Goal: Task Accomplishment & Management: Complete application form

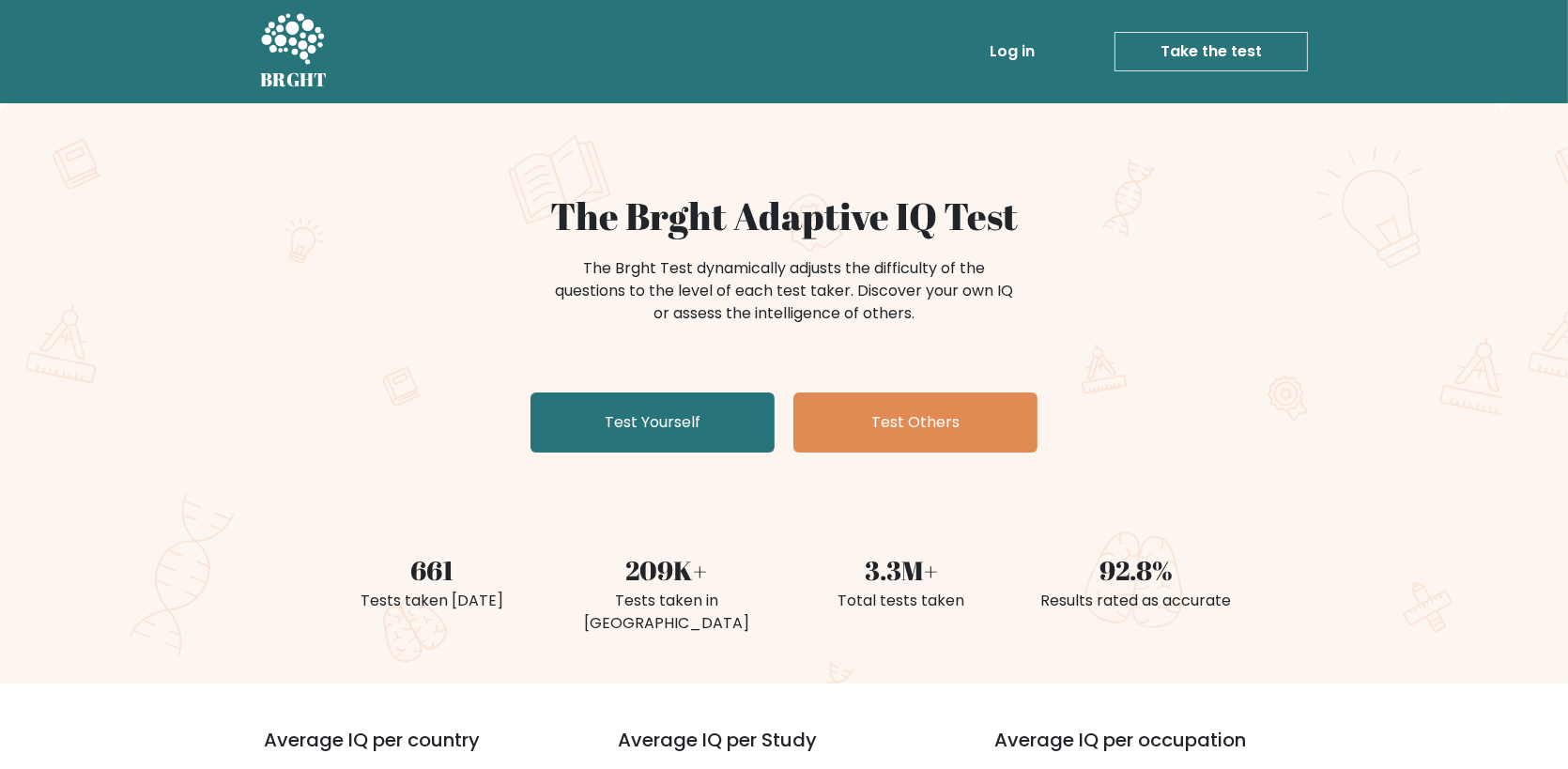
scroll to position [94, 0]
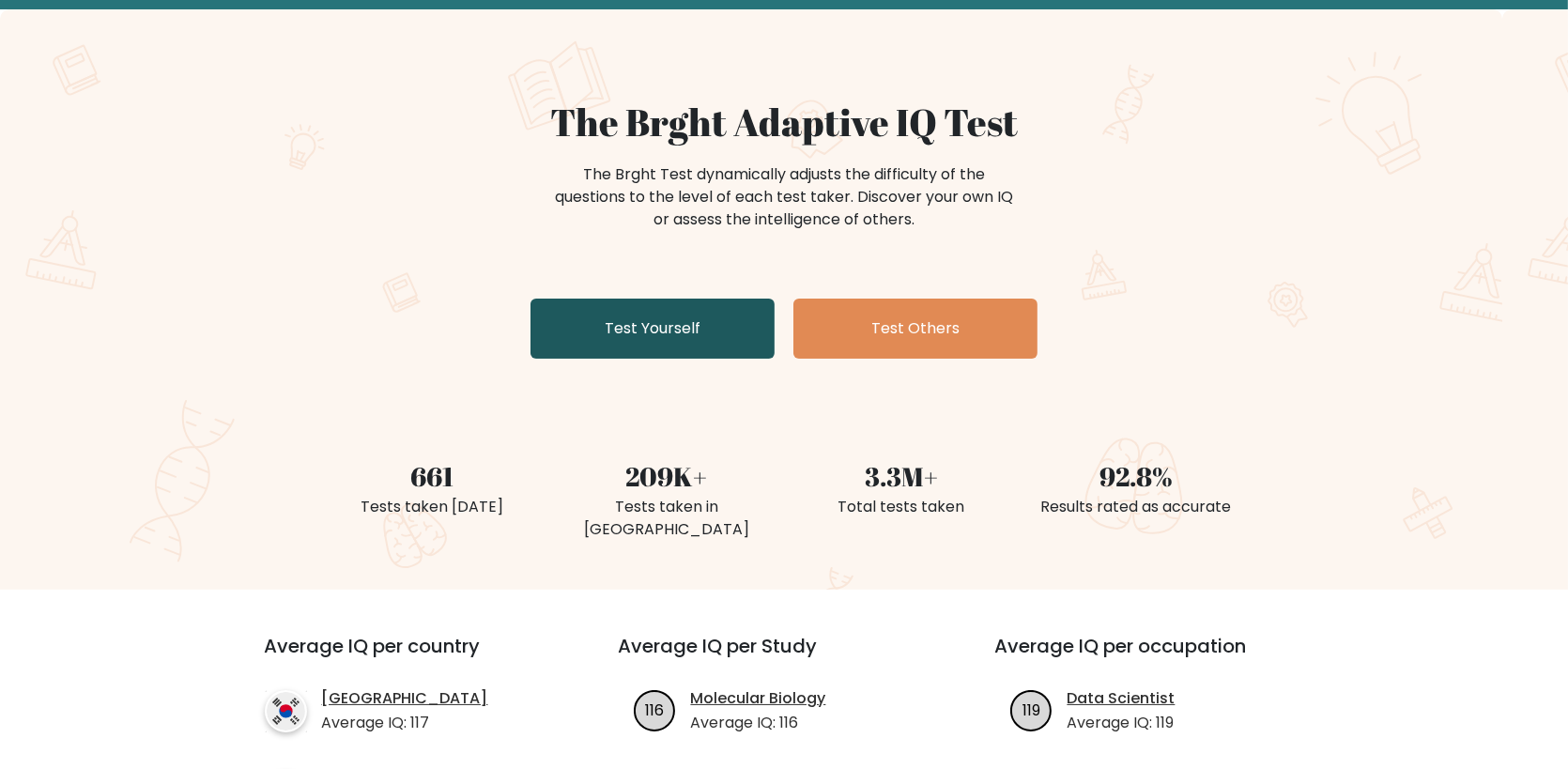
click at [681, 332] on link "Test Yourself" at bounding box center [652, 329] width 244 height 60
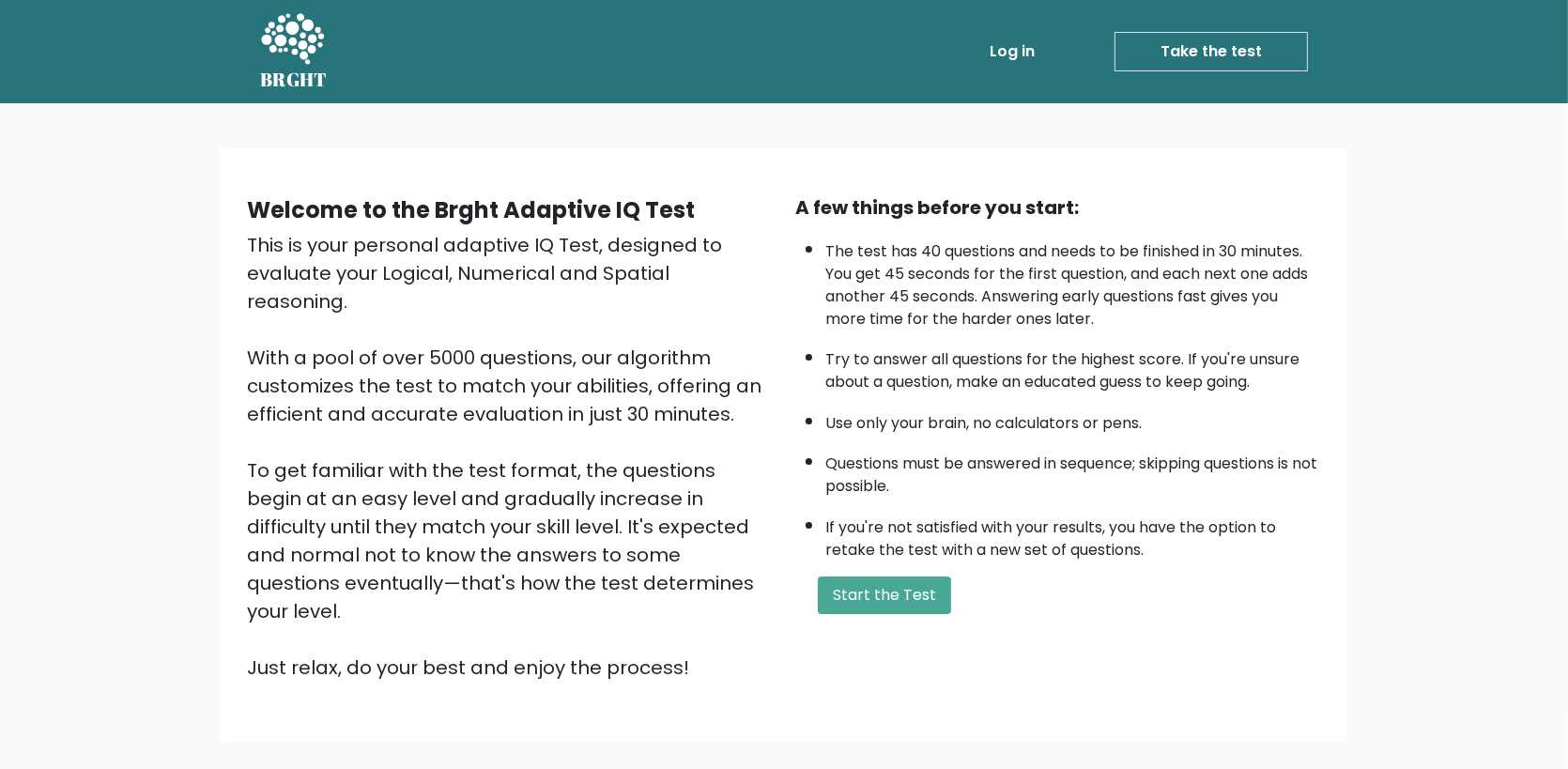
click at [1167, 51] on link "Take the test" at bounding box center [1211, 51] width 193 height 40
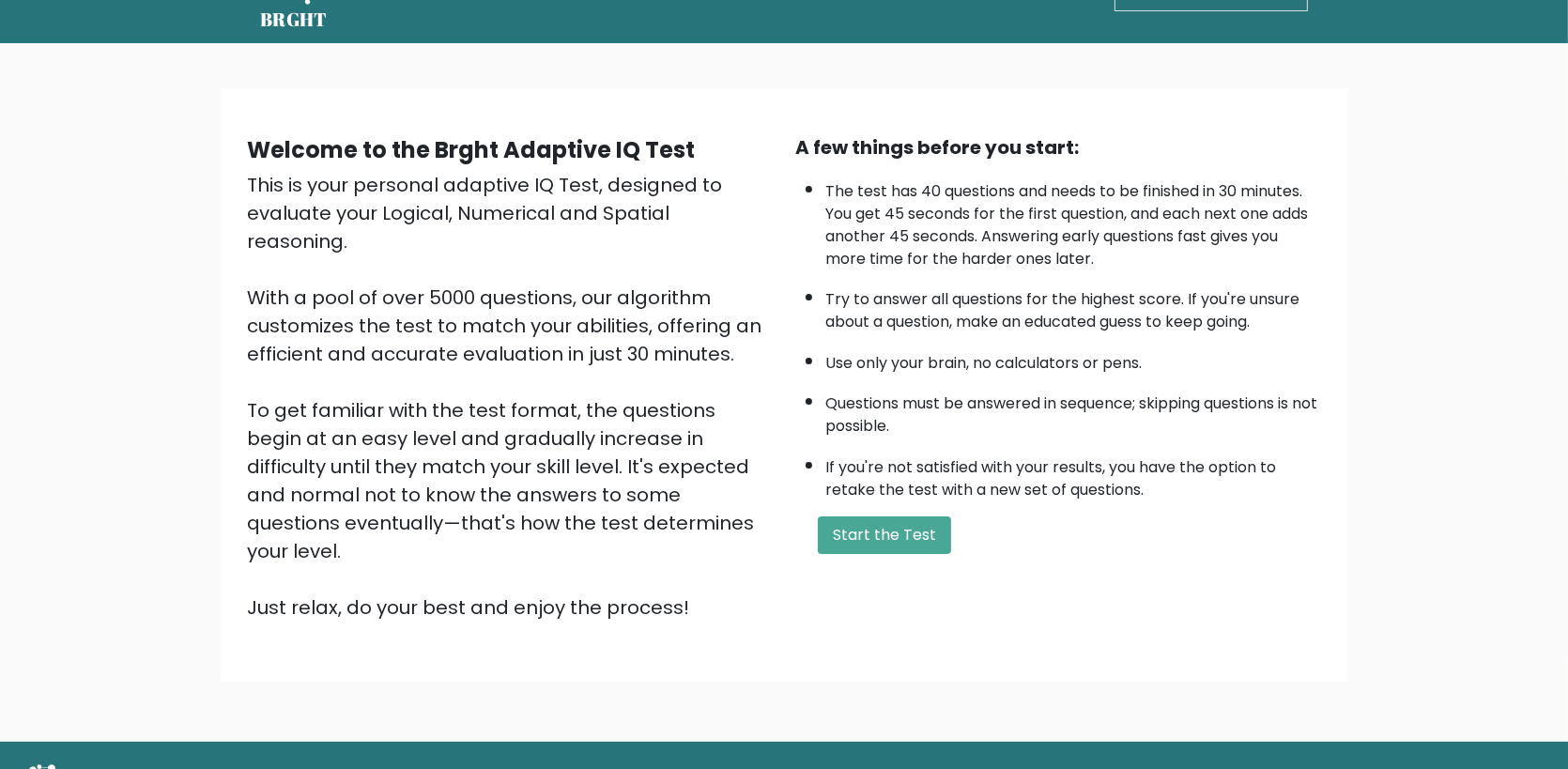
scroll to position [90, 0]
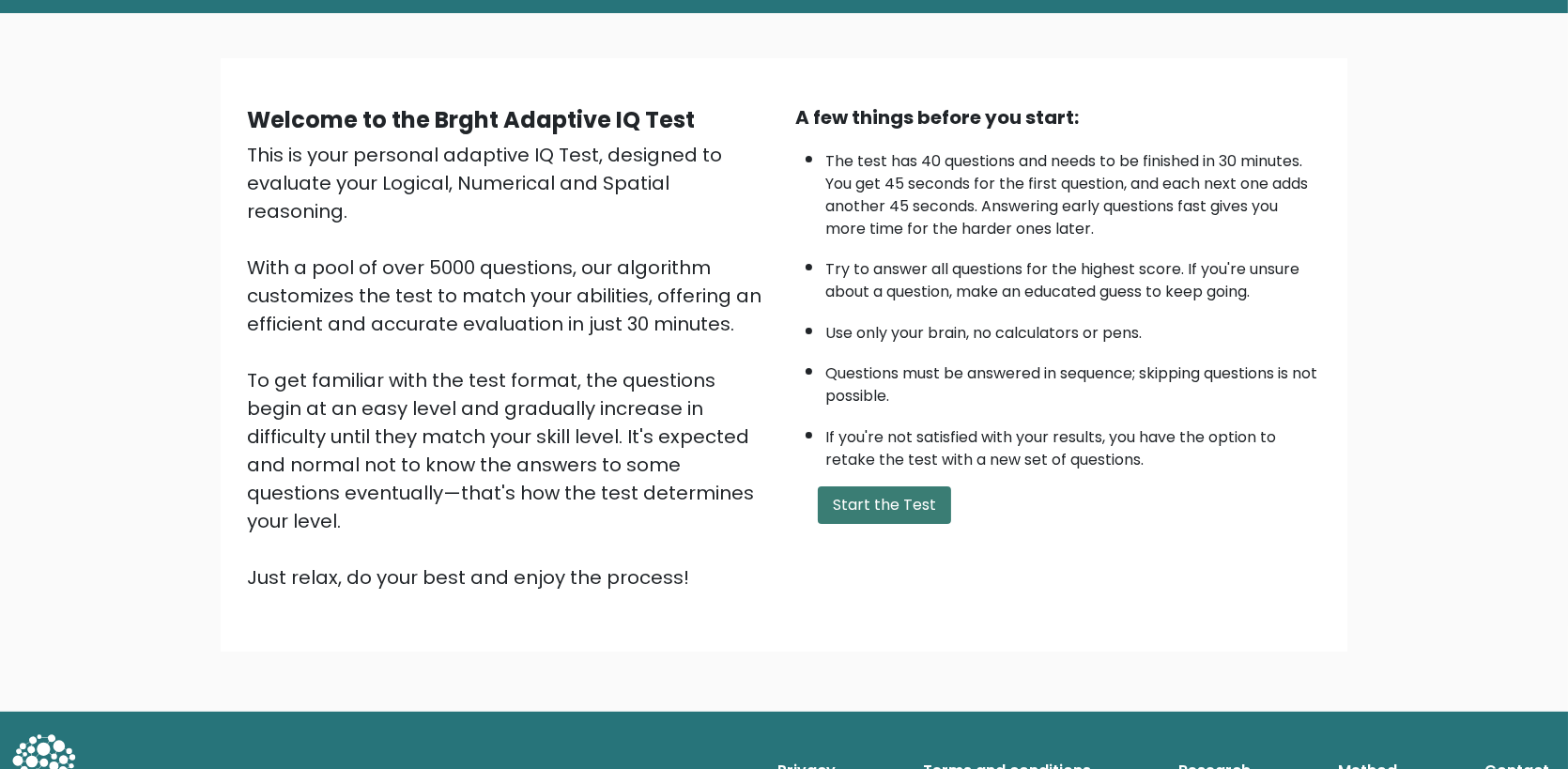
click at [887, 497] on button "Start the Test" at bounding box center [884, 505] width 133 height 38
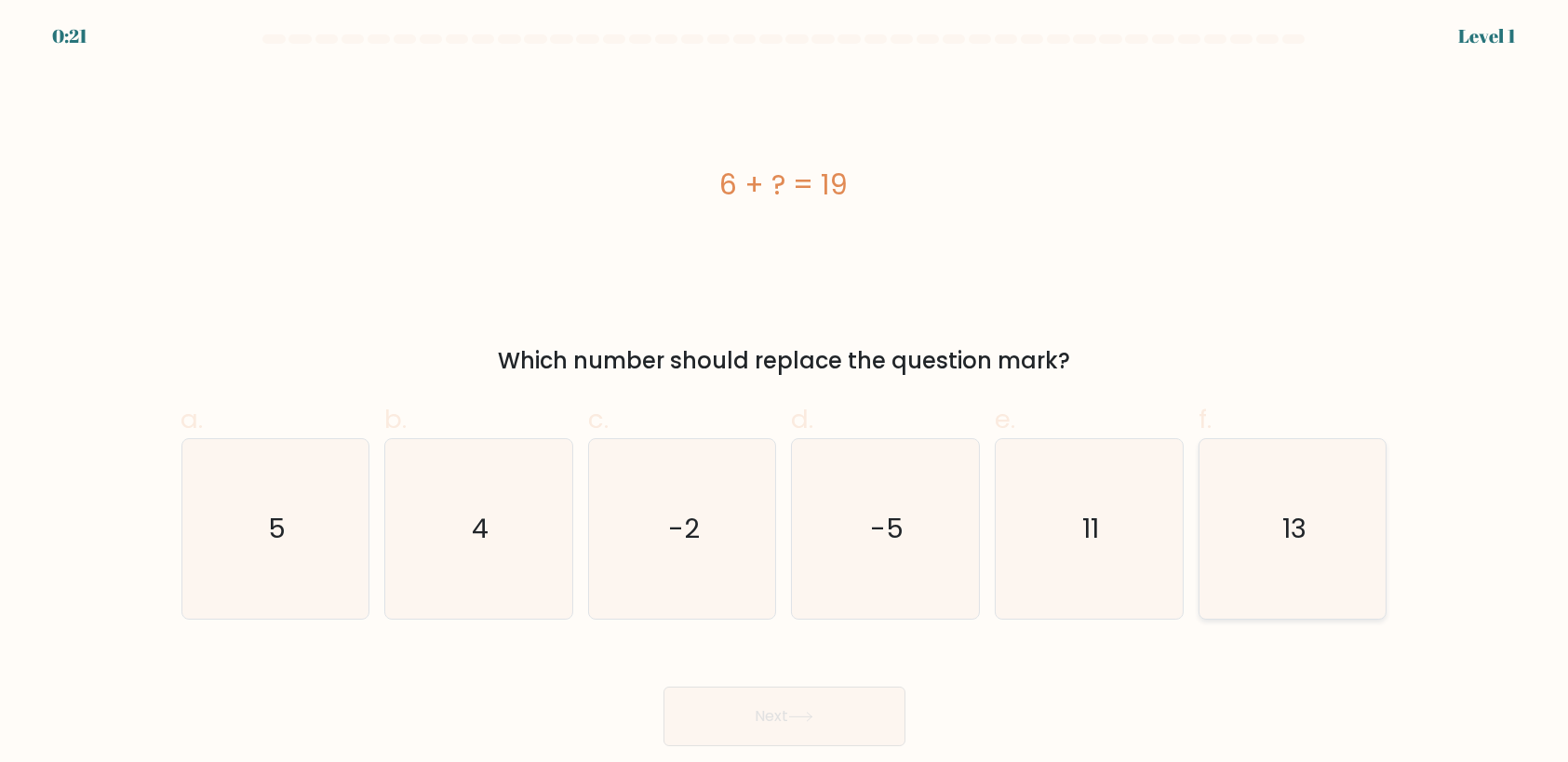
click at [1328, 532] on icon "13" at bounding box center [1293, 529] width 180 height 180
click at [785, 394] on input "f. 13" at bounding box center [784, 388] width 1 height 13
radio input "true"
click at [837, 739] on button "Next" at bounding box center [784, 717] width 241 height 60
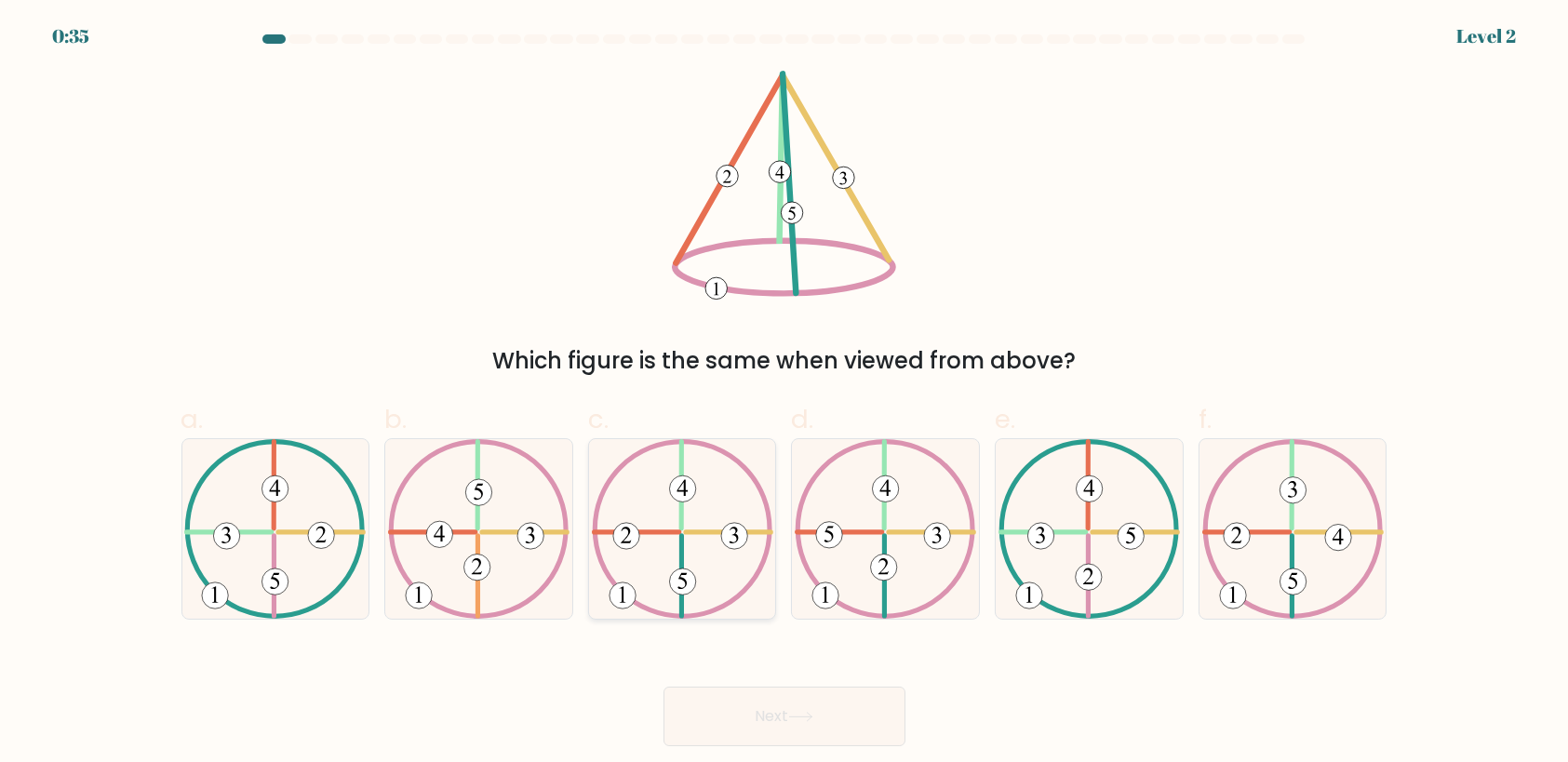
click at [697, 567] on icon at bounding box center [682, 529] width 182 height 180
click at [784, 394] on input "c." at bounding box center [784, 388] width 1 height 13
radio input "true"
click at [756, 700] on button "Next" at bounding box center [784, 717] width 241 height 60
click at [757, 704] on button "Next" at bounding box center [784, 717] width 241 height 60
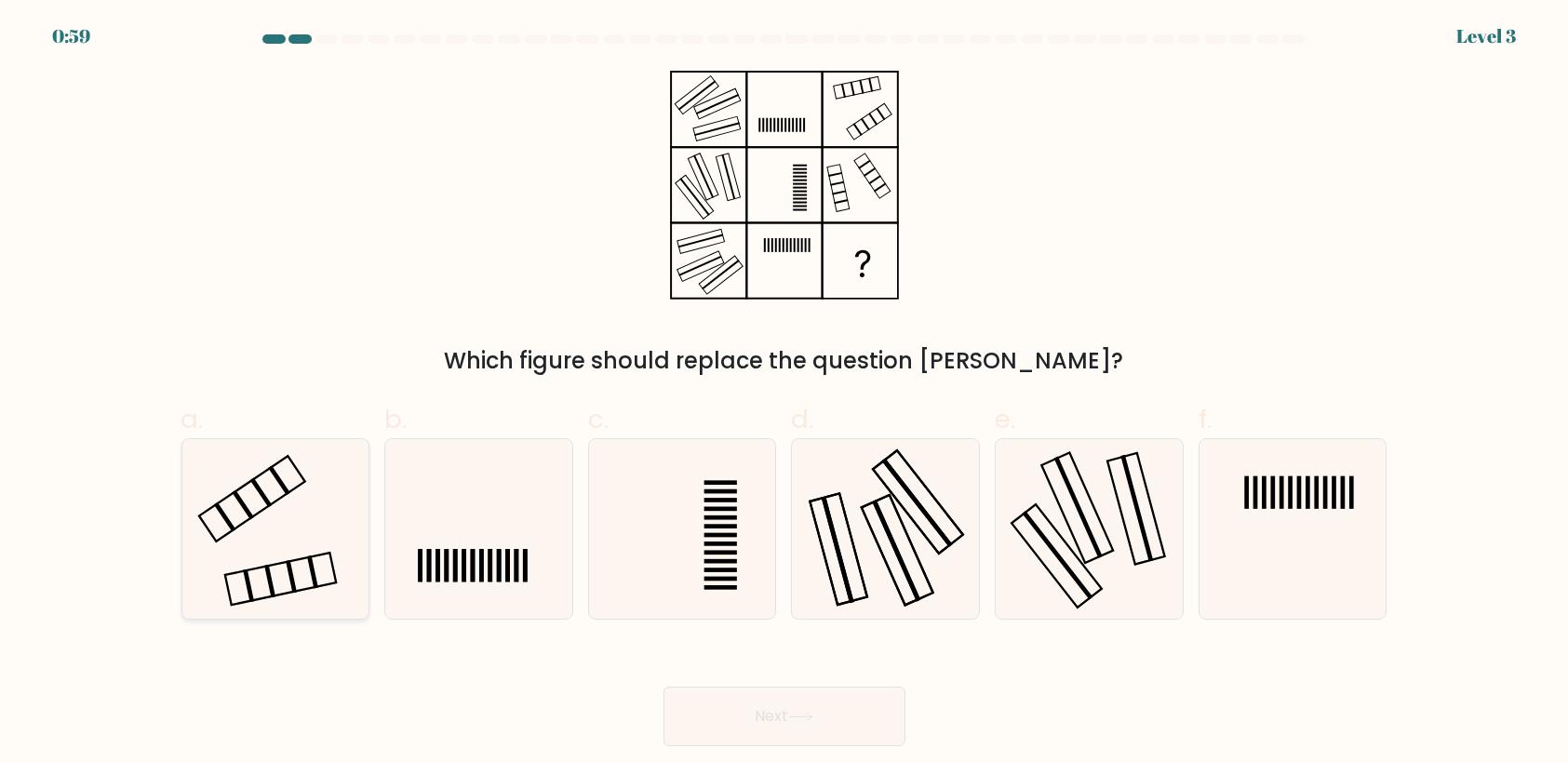
click at [291, 501] on icon at bounding box center [274, 529] width 180 height 180
click at [784, 394] on input "a." at bounding box center [784, 388] width 1 height 13
radio input "true"
click at [811, 717] on icon at bounding box center [799, 717] width 22 height 9
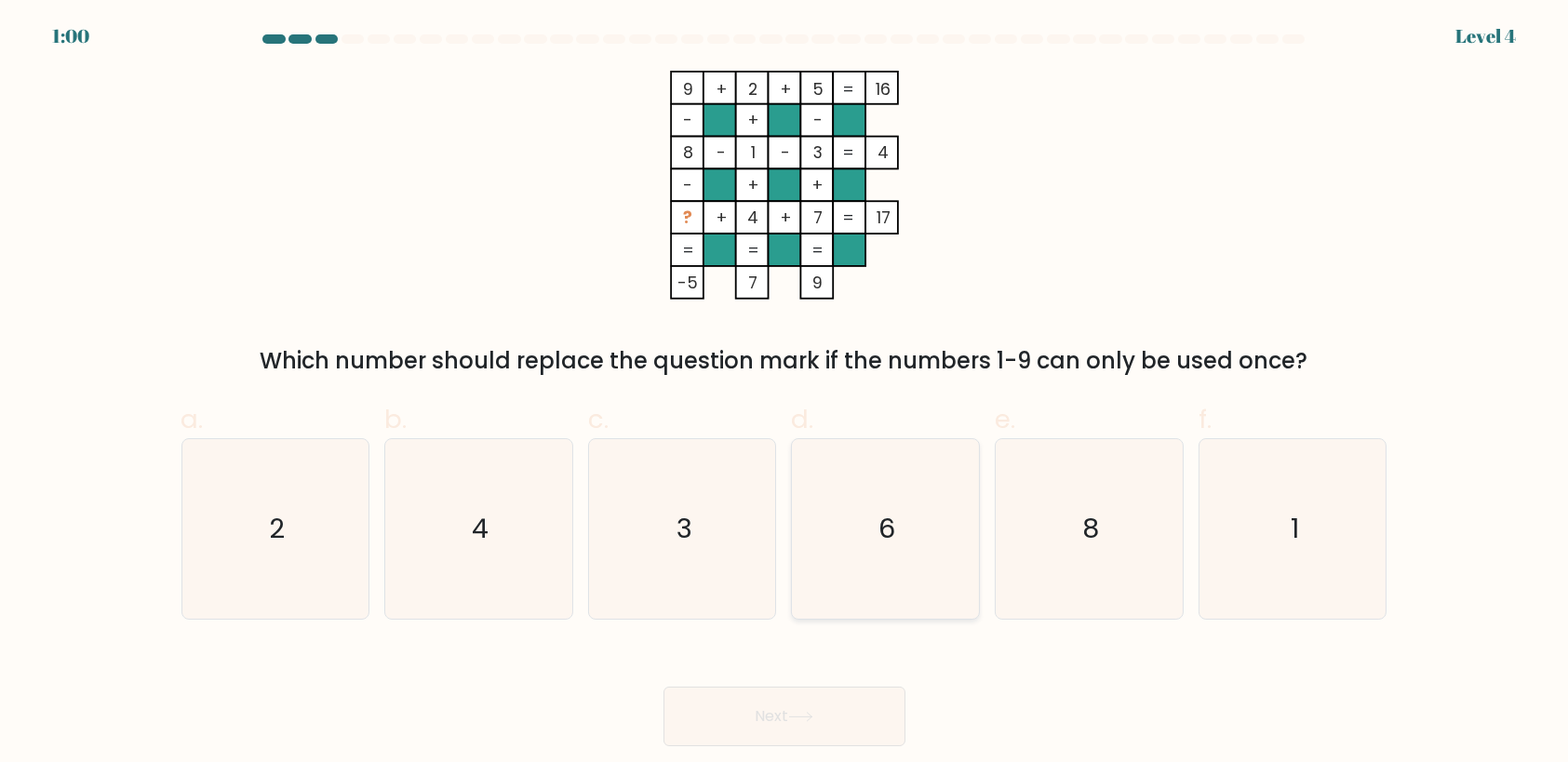
click at [906, 592] on icon "6" at bounding box center [885, 529] width 180 height 180
click at [785, 394] on input "d. 6" at bounding box center [784, 388] width 1 height 13
radio input "true"
click at [853, 719] on button "Next" at bounding box center [784, 717] width 241 height 60
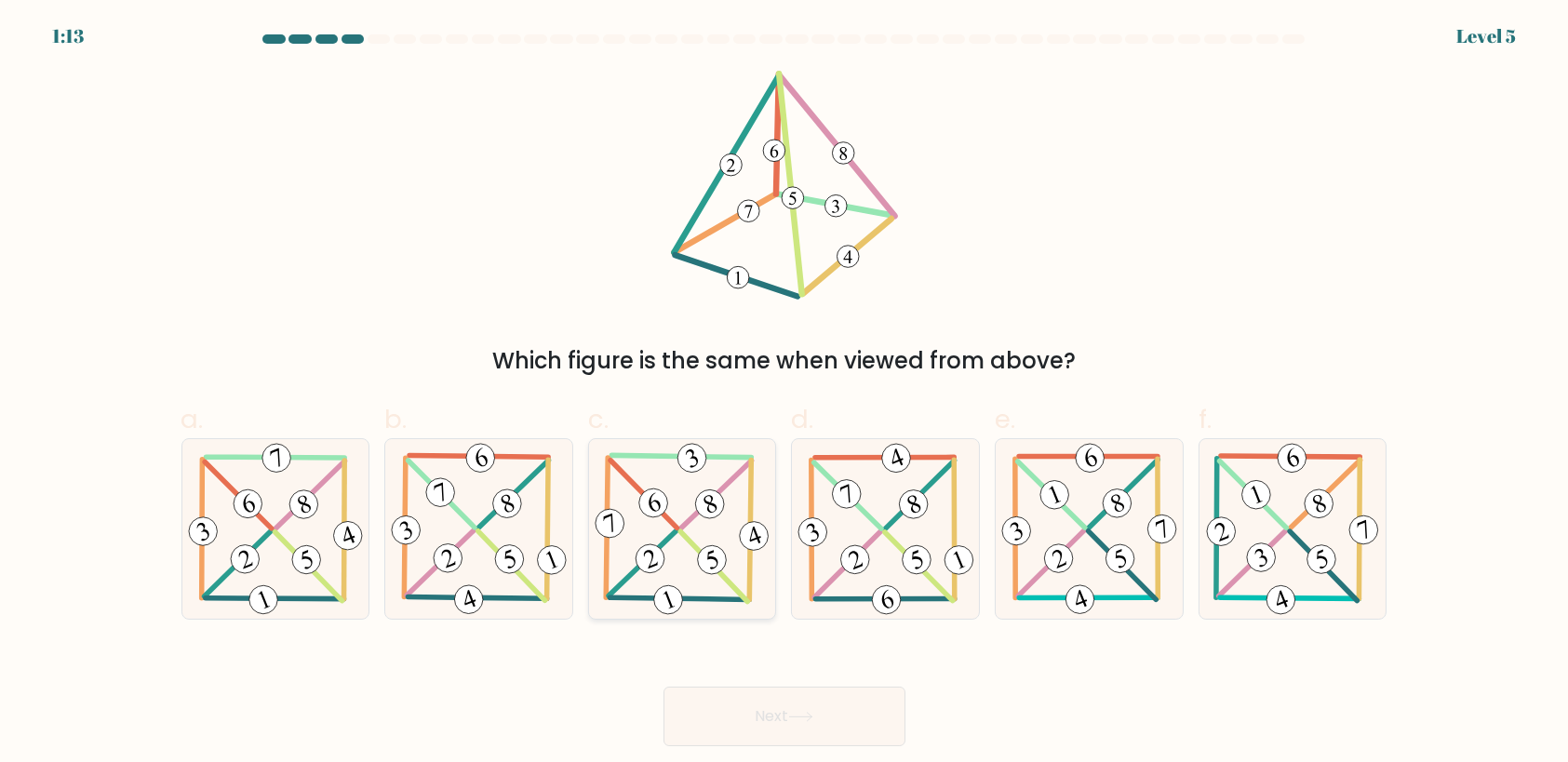
click at [704, 565] on 462 at bounding box center [713, 560] width 38 height 38
click at [784, 394] on input "c." at bounding box center [784, 388] width 1 height 13
radio input "true"
click at [771, 724] on button "Next" at bounding box center [784, 717] width 241 height 60
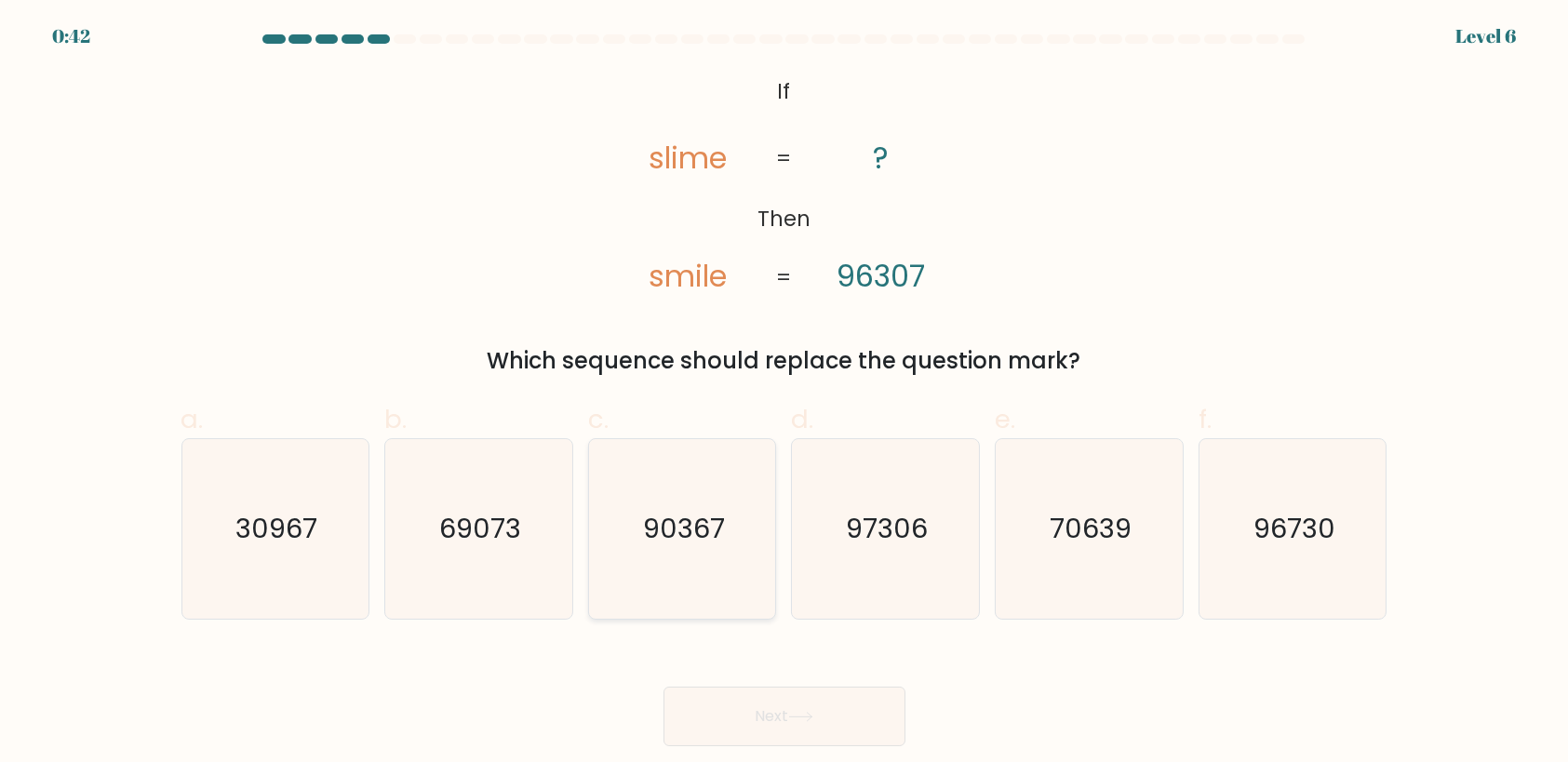
click at [685, 544] on text "90367" at bounding box center [683, 528] width 82 height 38
click at [784, 394] on input "c. 90367" at bounding box center [784, 388] width 1 height 13
radio input "true"
click at [764, 699] on button "Next" at bounding box center [784, 717] width 241 height 60
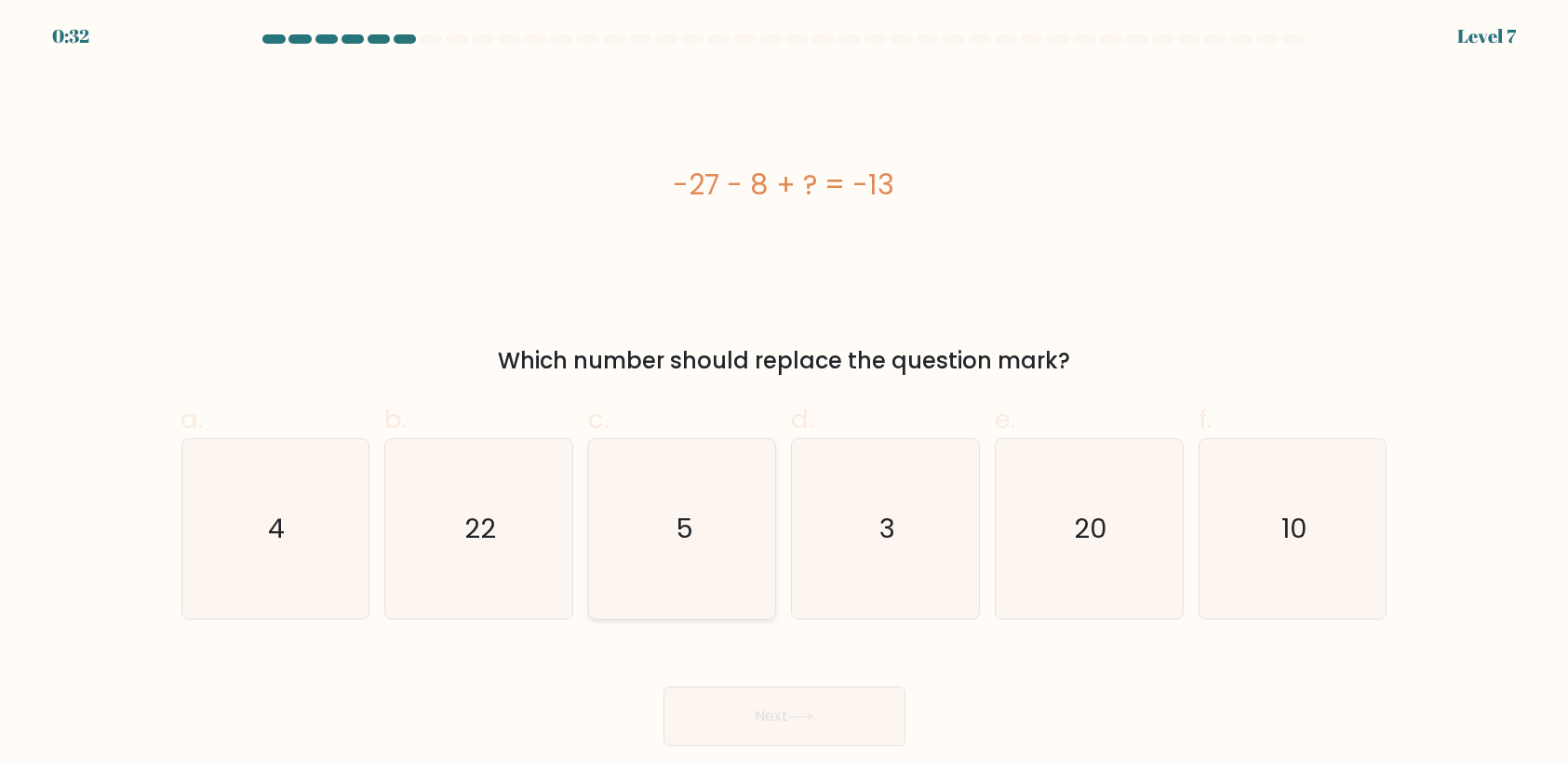
click at [642, 561] on icon "5" at bounding box center [682, 529] width 180 height 180
click at [784, 394] on input "c. 5" at bounding box center [784, 388] width 1 height 13
radio input "true"
click at [761, 746] on button "Next" at bounding box center [784, 717] width 241 height 60
click at [749, 724] on button "Next" at bounding box center [784, 717] width 241 height 60
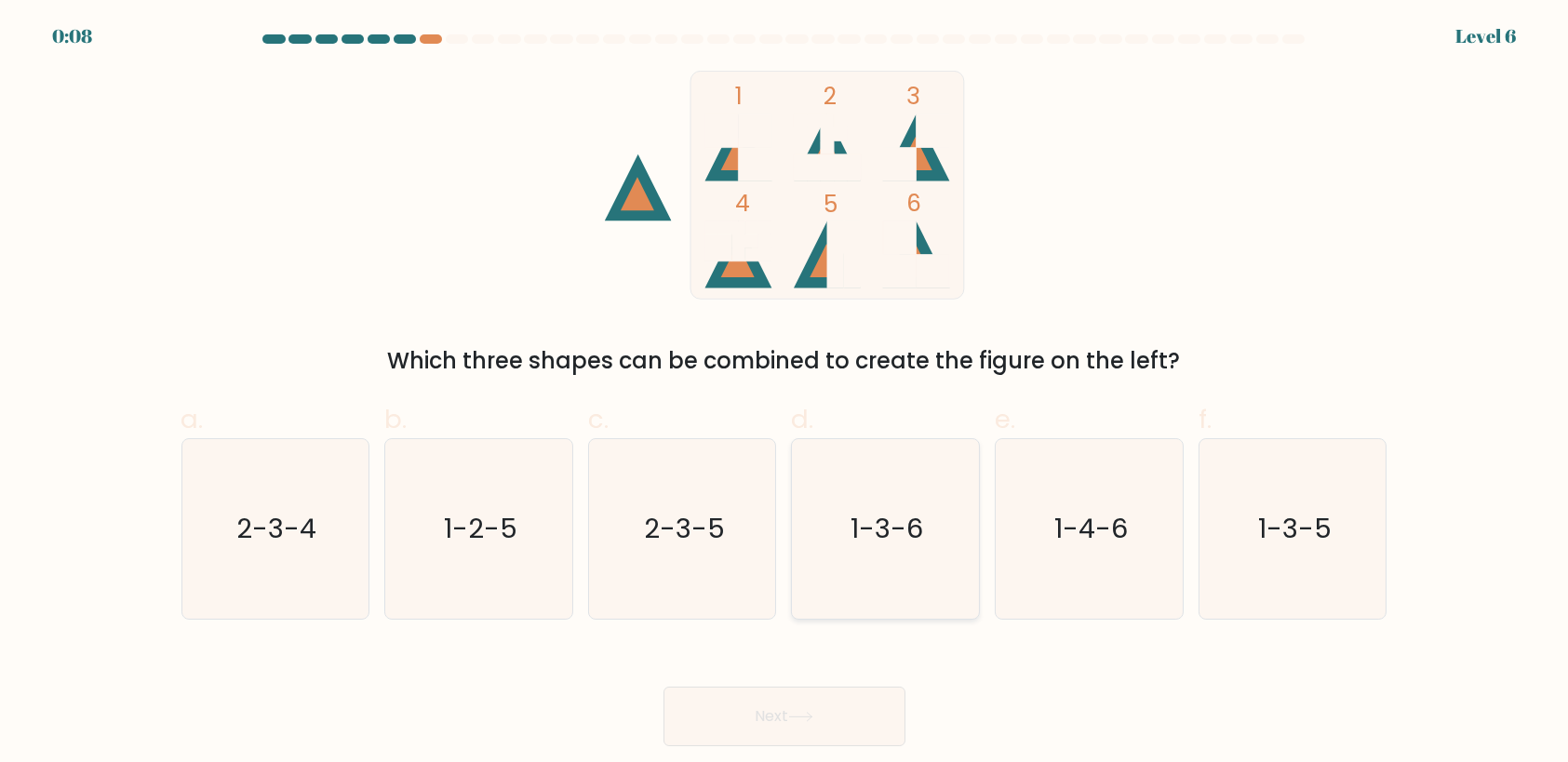
click at [901, 516] on text "1-3-6" at bounding box center [887, 528] width 72 height 38
click at [785, 394] on input "d. 1-3-6" at bounding box center [784, 388] width 1 height 13
radio input "true"
click at [810, 729] on button "Next" at bounding box center [784, 717] width 241 height 60
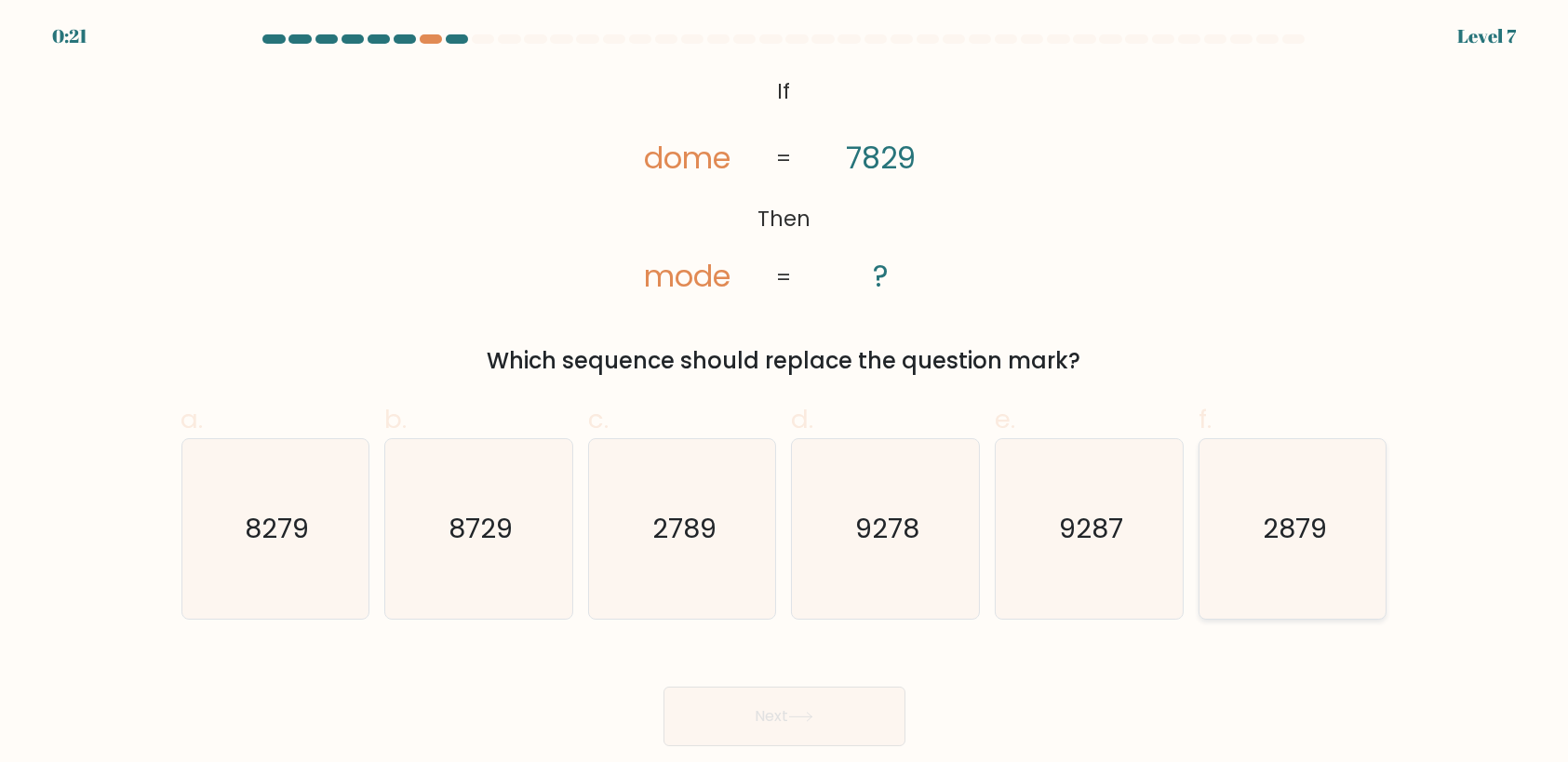
click at [1284, 564] on icon "2879" at bounding box center [1293, 529] width 180 height 180
click at [785, 394] on input "f. 2879" at bounding box center [784, 388] width 1 height 13
radio input "true"
click at [733, 711] on button "Next" at bounding box center [784, 717] width 241 height 60
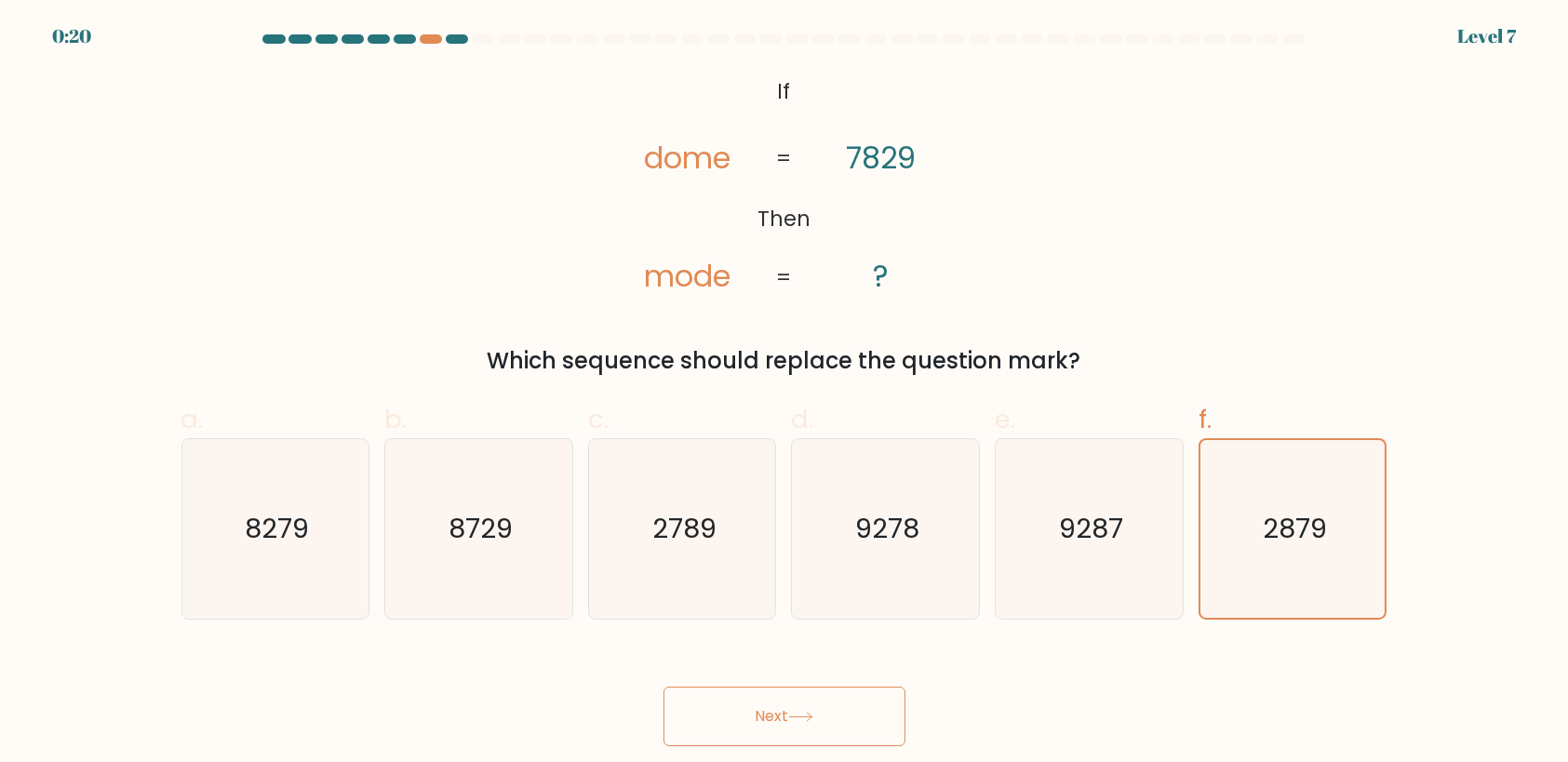
click at [733, 711] on button "Next" at bounding box center [784, 717] width 241 height 60
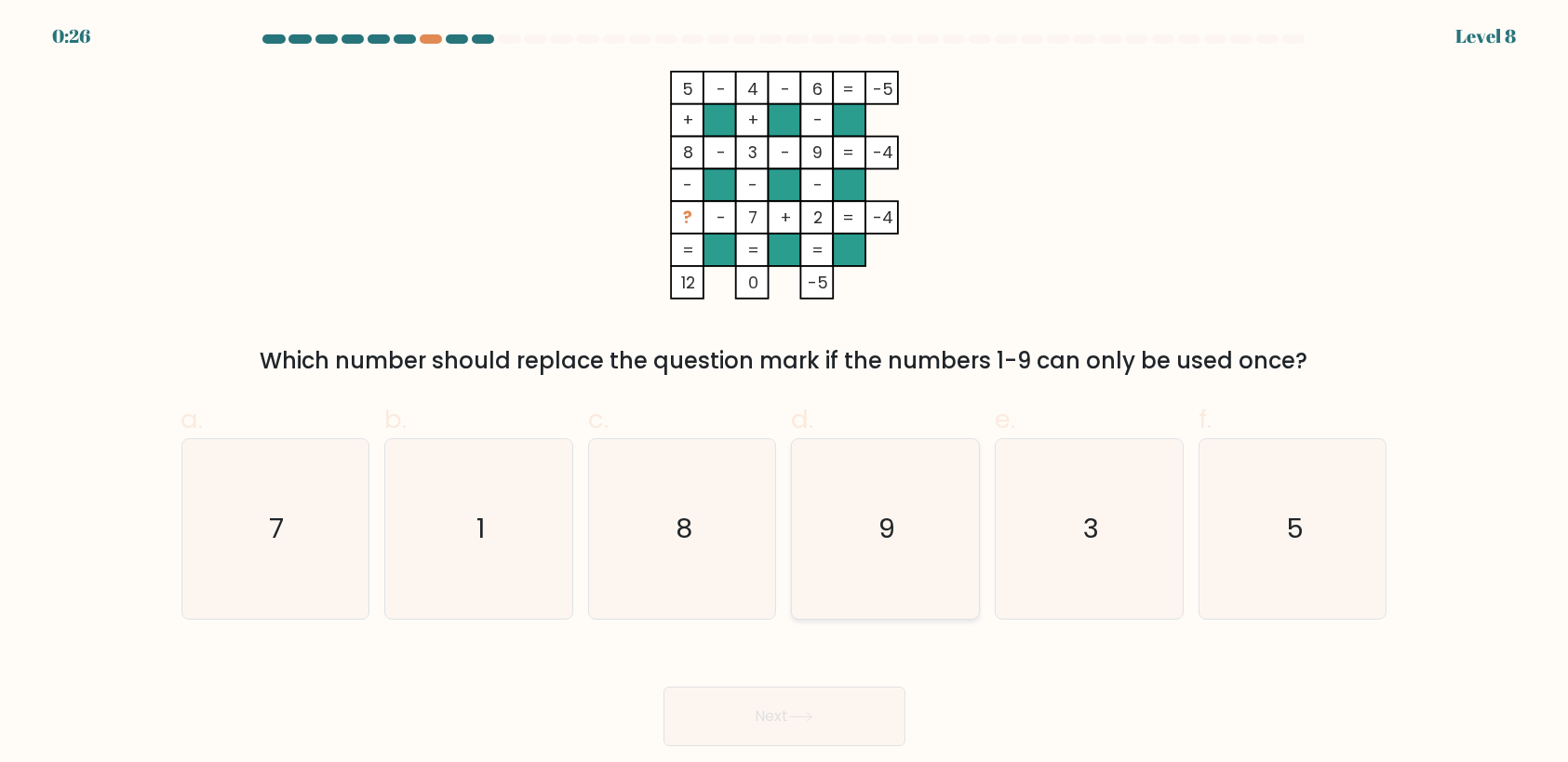
click at [895, 538] on text "9" at bounding box center [887, 528] width 16 height 38
click at [785, 394] on input "d. 9" at bounding box center [784, 388] width 1 height 13
radio input "true"
click at [838, 710] on button "Next" at bounding box center [784, 717] width 241 height 60
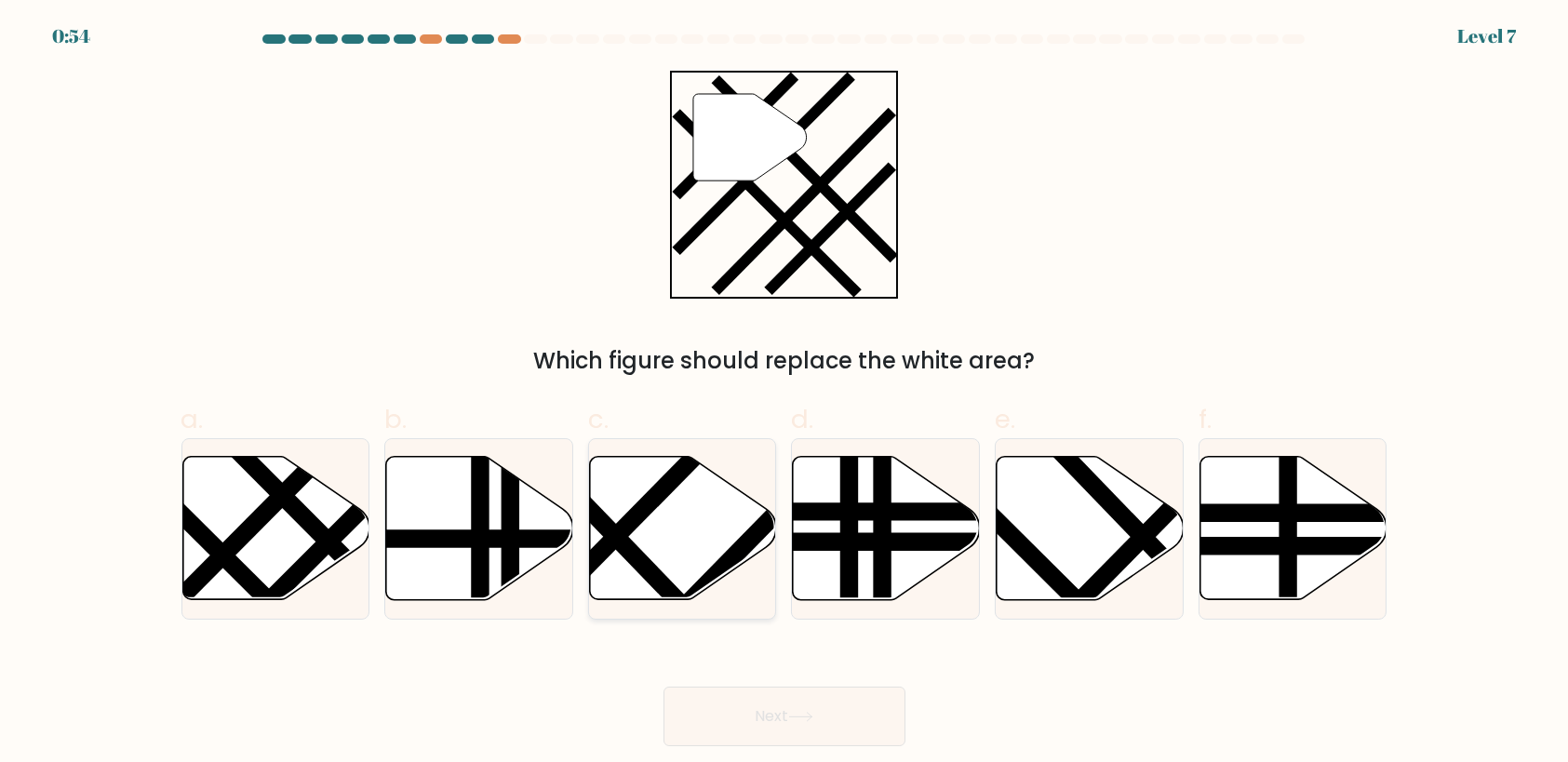
click at [688, 492] on icon at bounding box center [683, 528] width 187 height 143
click at [784, 394] on input "c." at bounding box center [784, 388] width 1 height 13
radio input "true"
click at [764, 725] on button "Next" at bounding box center [784, 717] width 241 height 60
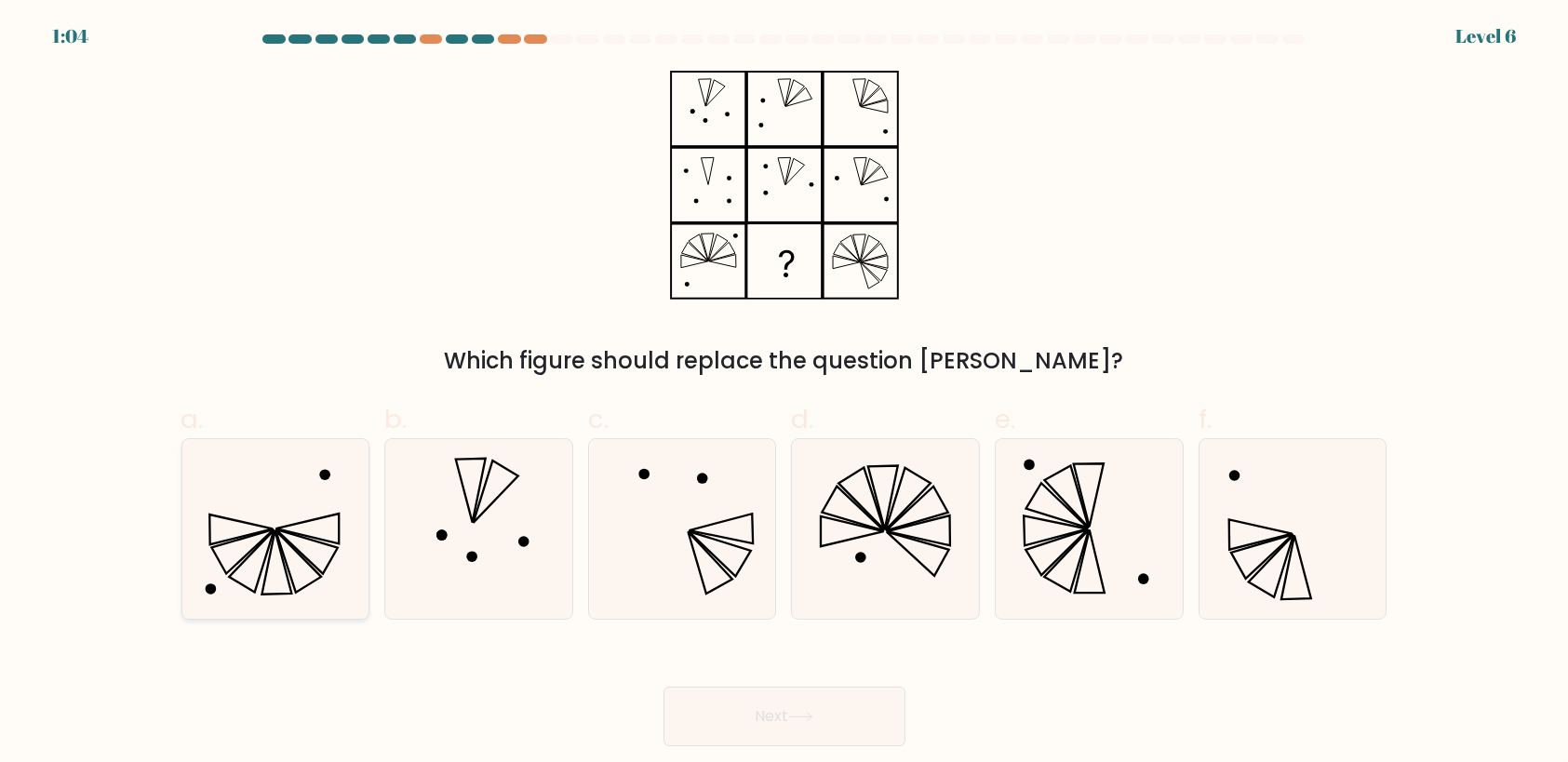
click at [263, 545] on icon at bounding box center [274, 529] width 180 height 180
click at [784, 394] on input "a." at bounding box center [784, 388] width 1 height 13
radio input "true"
click at [832, 713] on button "Next" at bounding box center [784, 717] width 241 height 60
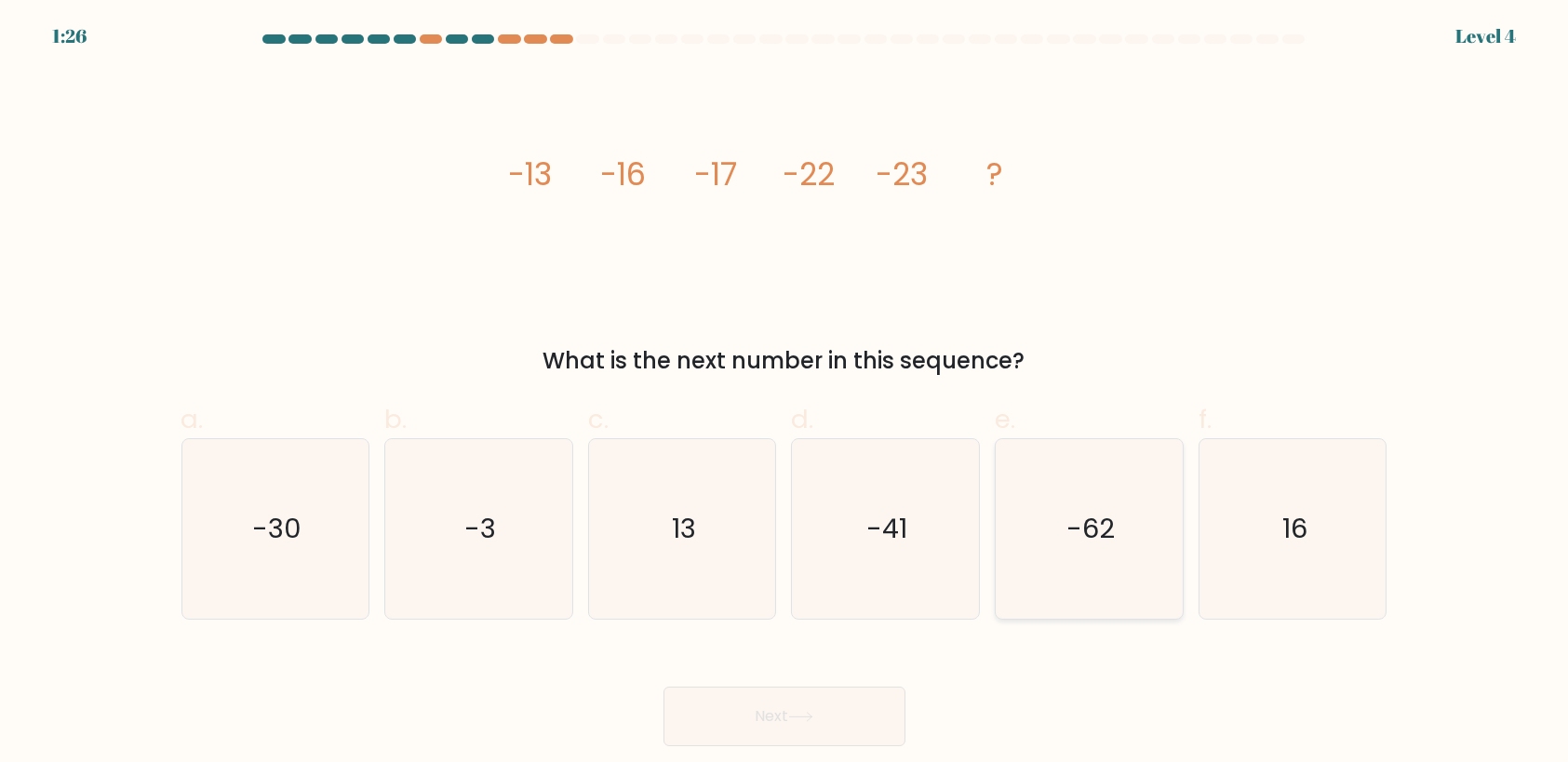
drag, startPoint x: 1100, startPoint y: 534, endPoint x: 1083, endPoint y: 548, distance: 22.0
click at [1094, 538] on text "-62" at bounding box center [1090, 528] width 48 height 38
click at [785, 394] on input "e. -62" at bounding box center [784, 388] width 1 height 13
radio input "true"
click at [794, 709] on button "Next" at bounding box center [784, 717] width 241 height 60
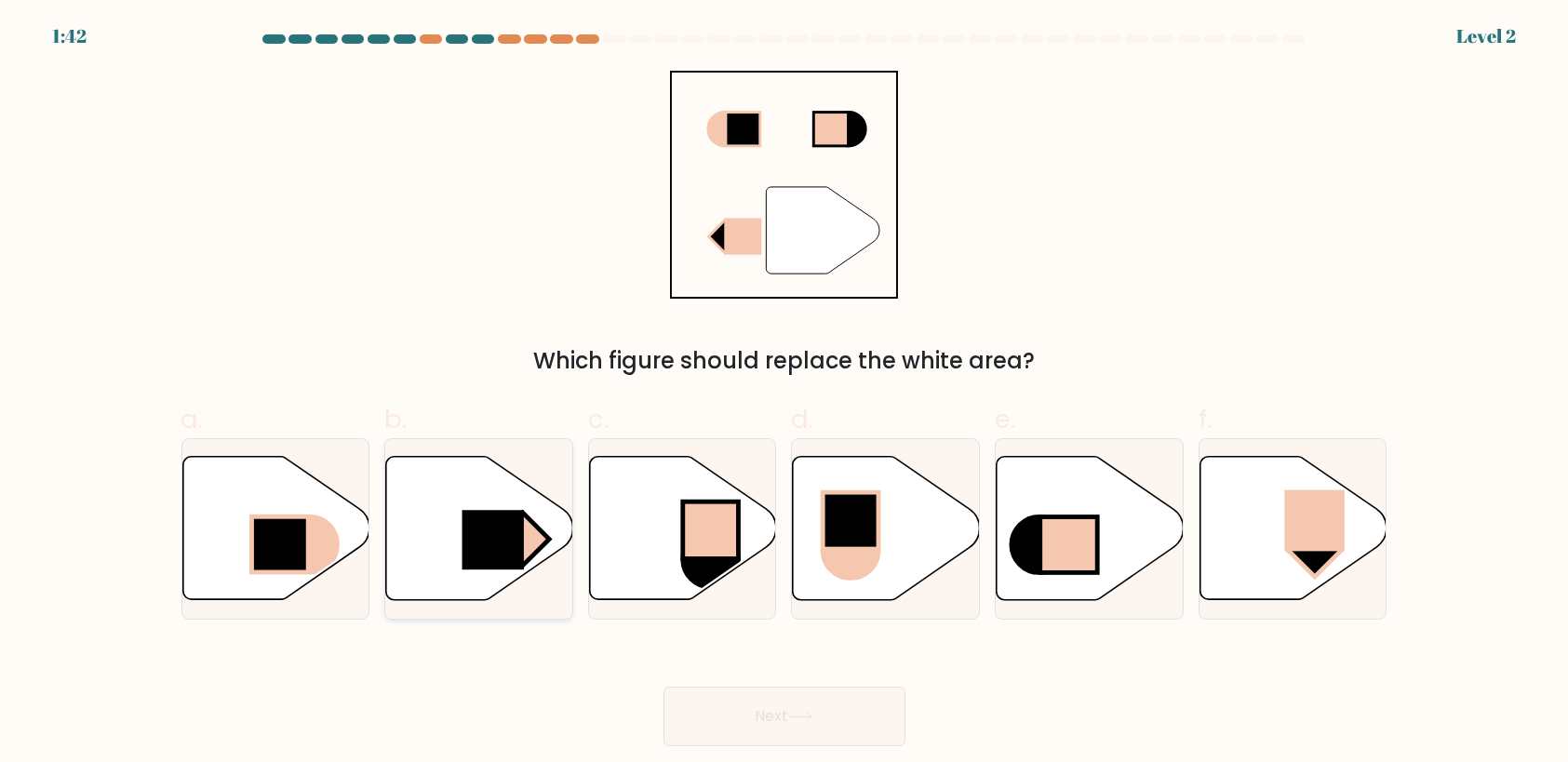
click at [512, 537] on rect at bounding box center [493, 540] width 62 height 60
click at [784, 394] on input "b." at bounding box center [784, 388] width 1 height 13
radio input "true"
click at [782, 714] on button "Next" at bounding box center [784, 717] width 241 height 60
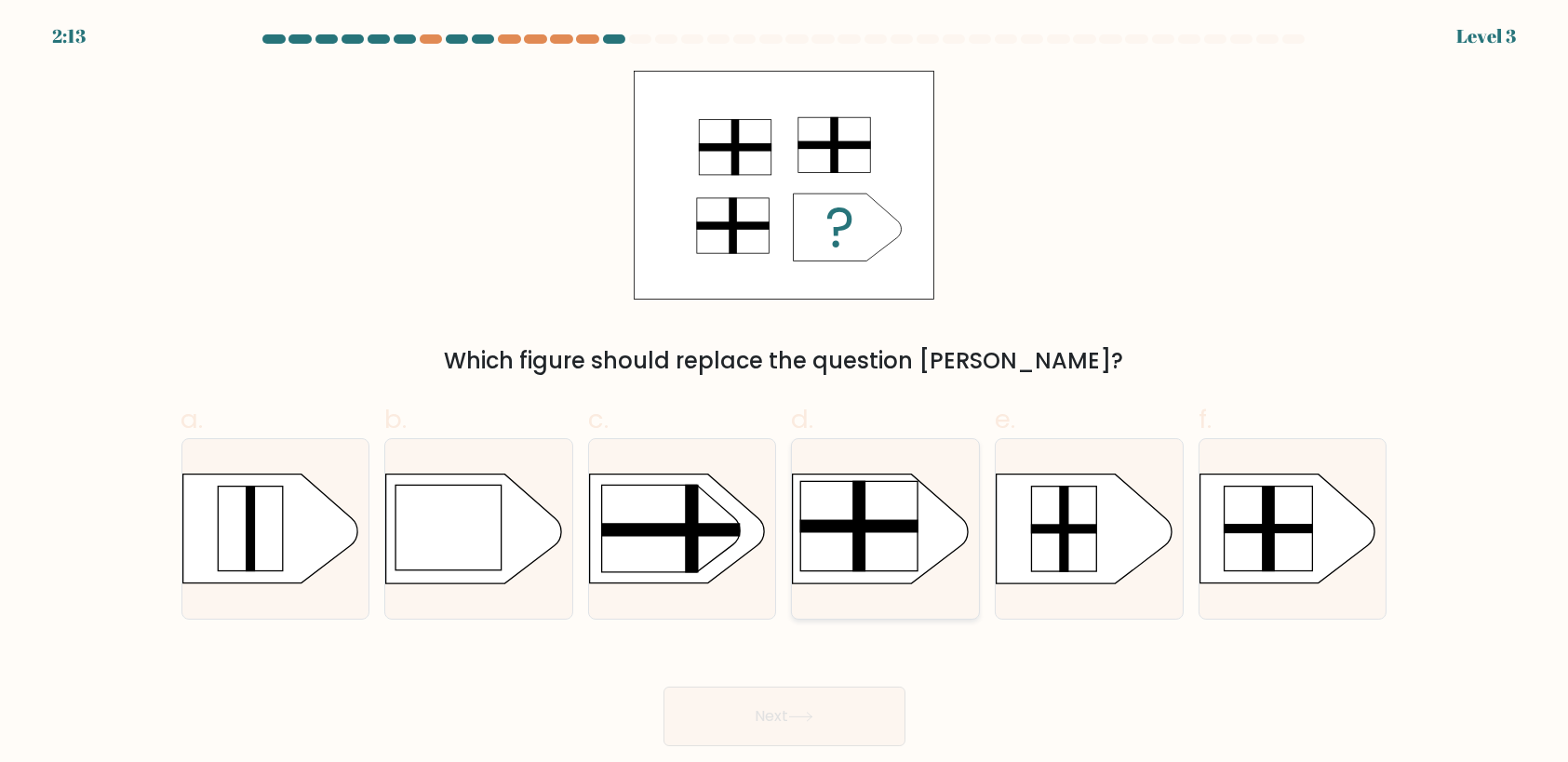
click at [870, 524] on rect at bounding box center [859, 527] width 118 height 13
click at [785, 394] on input "d." at bounding box center [784, 388] width 1 height 13
radio input "true"
click at [810, 706] on button "Next" at bounding box center [784, 717] width 241 height 60
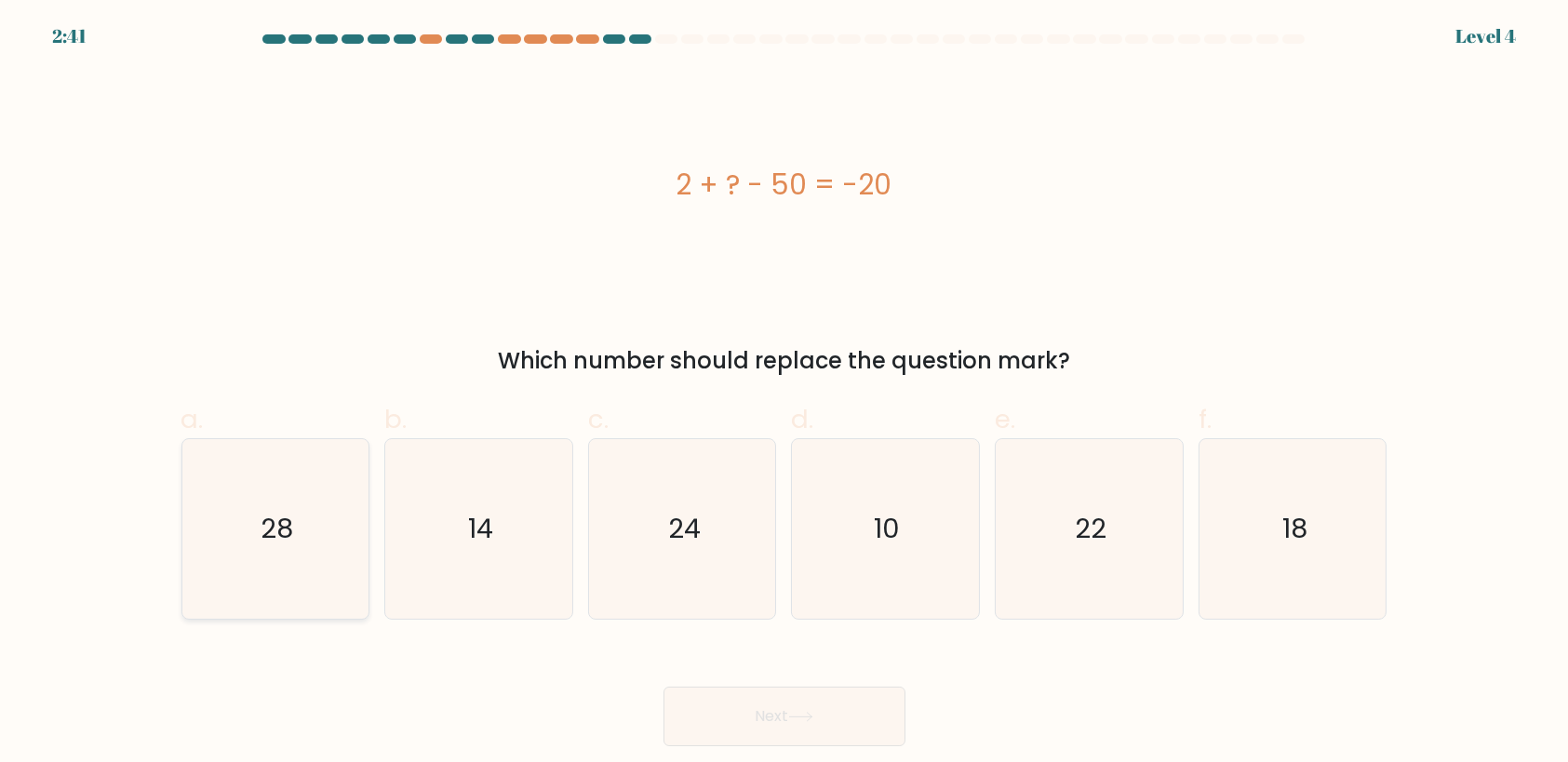
click at [305, 549] on icon "28" at bounding box center [274, 529] width 180 height 180
click at [784, 394] on input "a. 28" at bounding box center [784, 388] width 1 height 13
radio input "true"
click at [780, 708] on button "Next" at bounding box center [784, 717] width 241 height 60
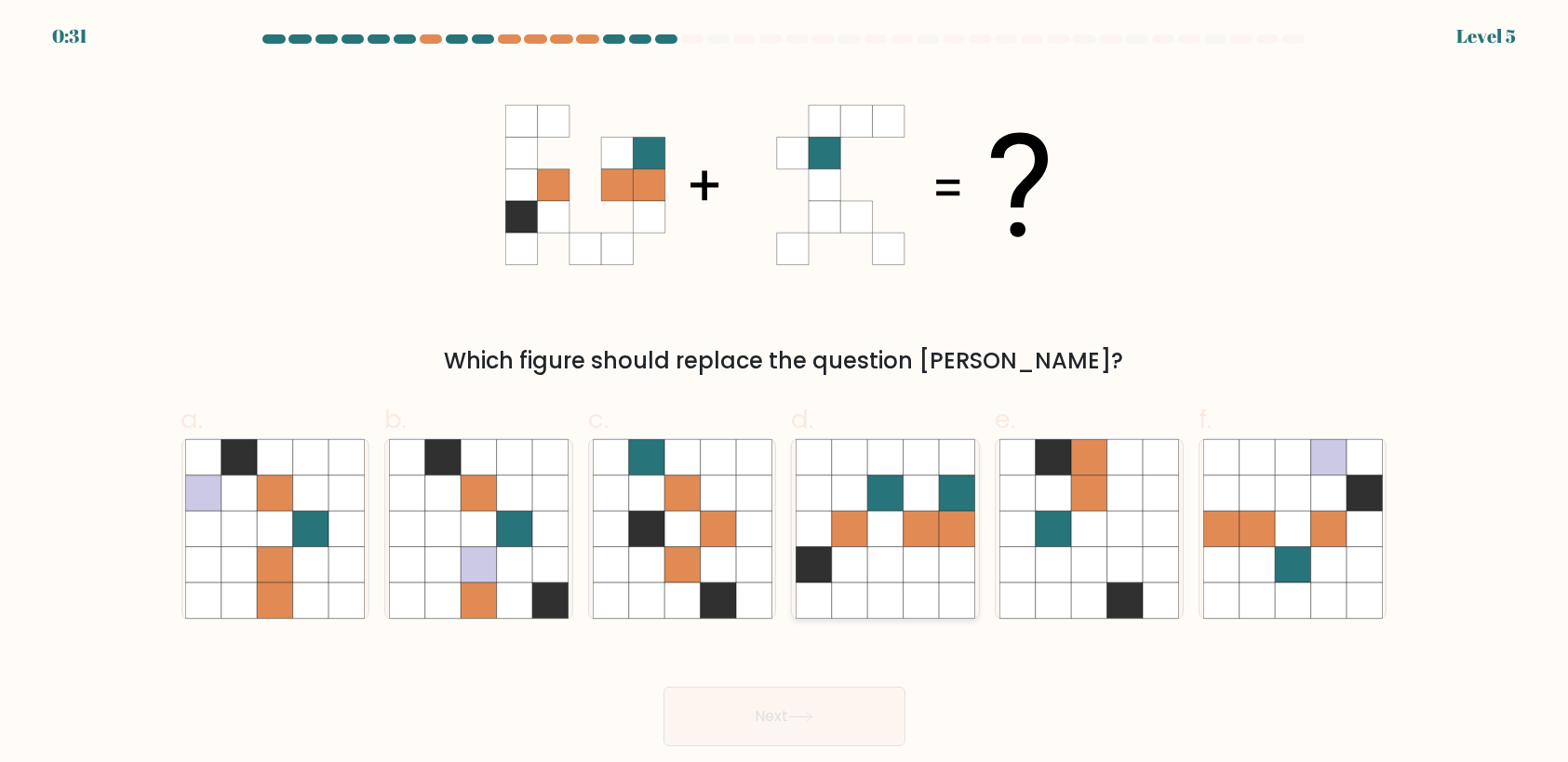
click at [916, 569] on icon at bounding box center [921, 565] width 36 height 36
click at [785, 394] on input "d." at bounding box center [784, 388] width 1 height 13
radio input "true"
click at [794, 715] on icon at bounding box center [800, 717] width 25 height 11
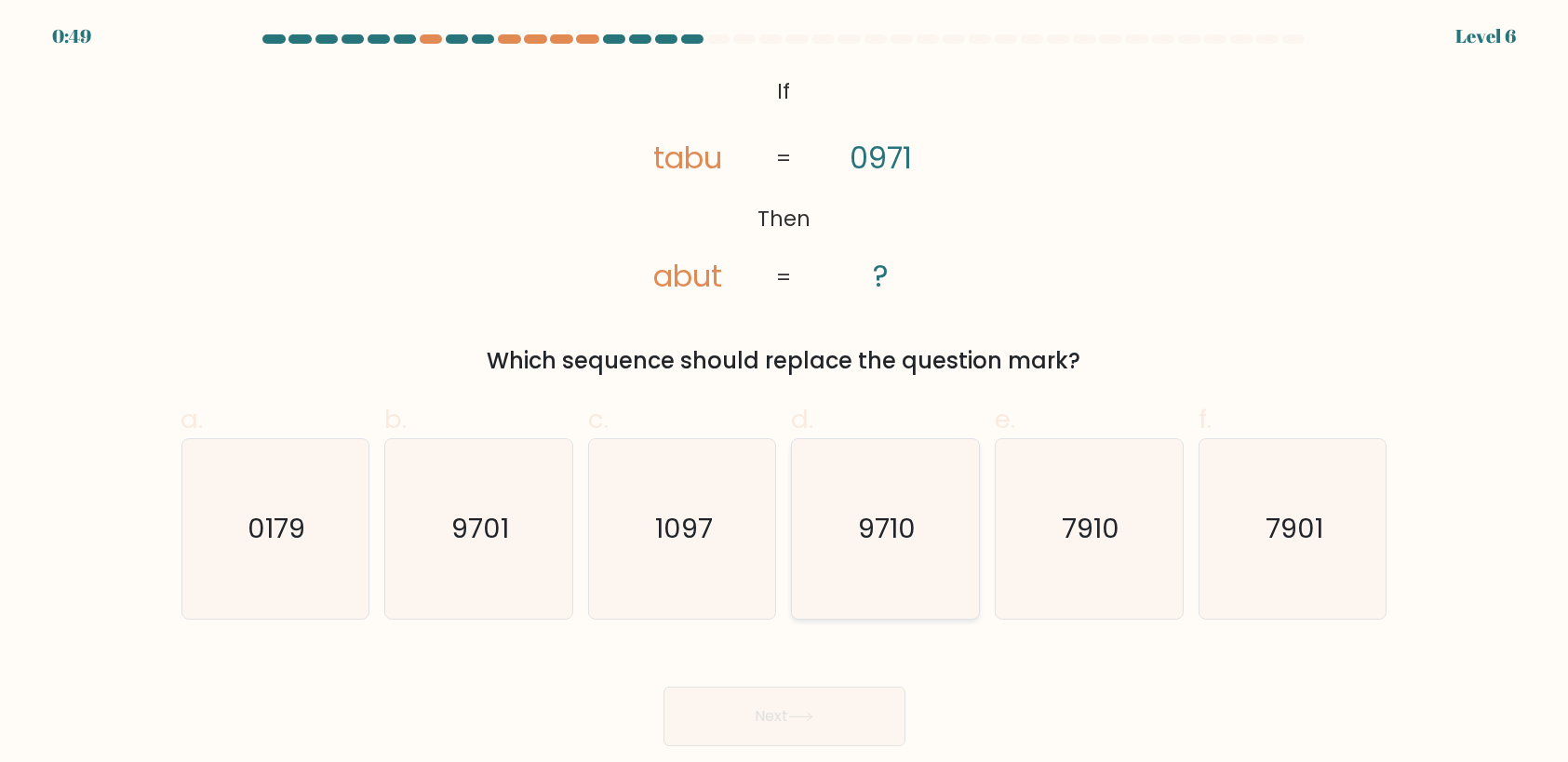
click at [889, 566] on icon "9710" at bounding box center [885, 529] width 180 height 180
click at [785, 394] on input "d. 9710" at bounding box center [784, 388] width 1 height 13
radio input "true"
click at [830, 704] on button "Next" at bounding box center [784, 717] width 241 height 60
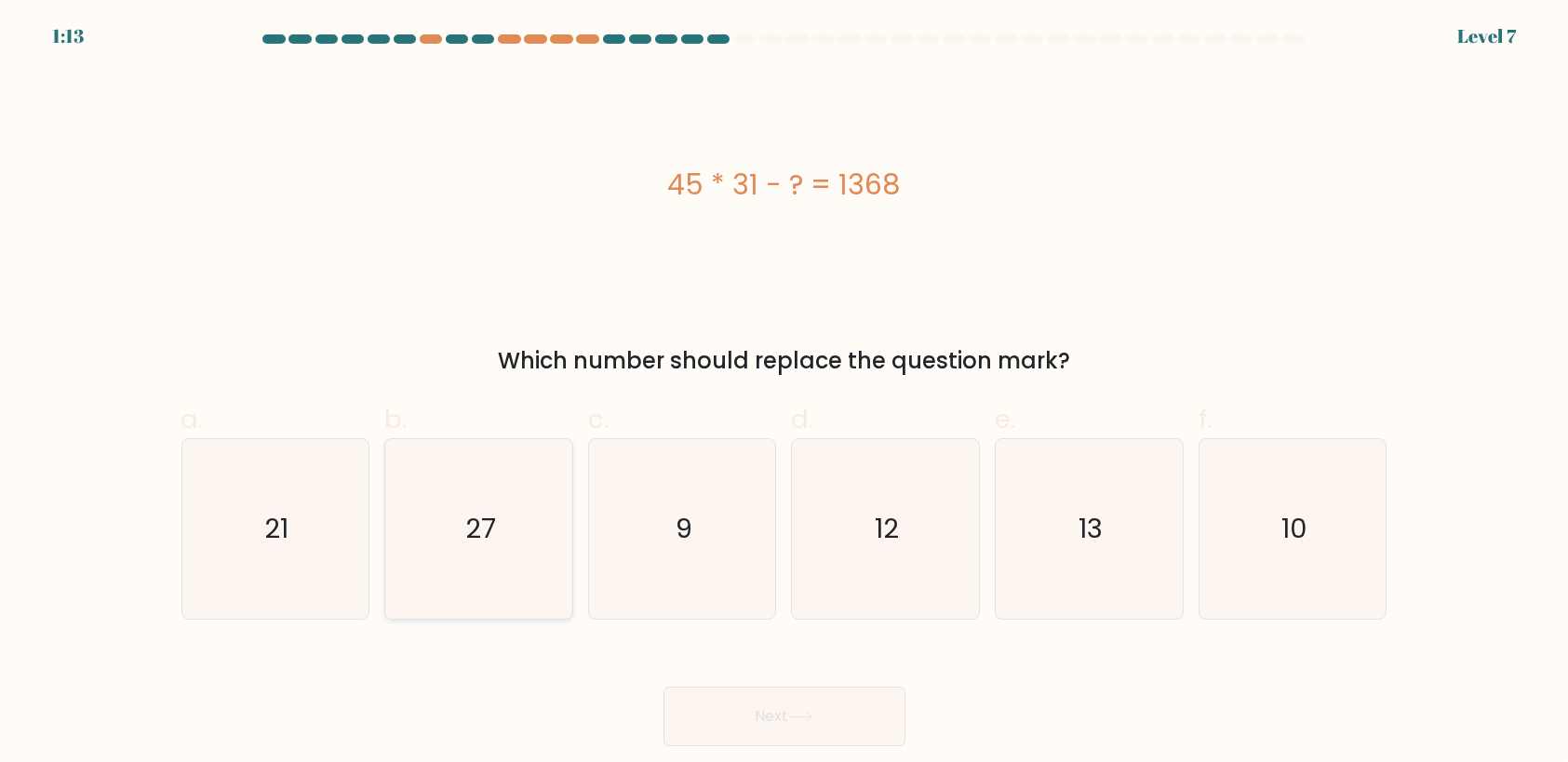
click at [451, 534] on icon "27" at bounding box center [478, 529] width 180 height 180
click at [784, 394] on input "b. 27" at bounding box center [784, 388] width 1 height 13
radio input "true"
click at [821, 718] on button "Next" at bounding box center [784, 717] width 241 height 60
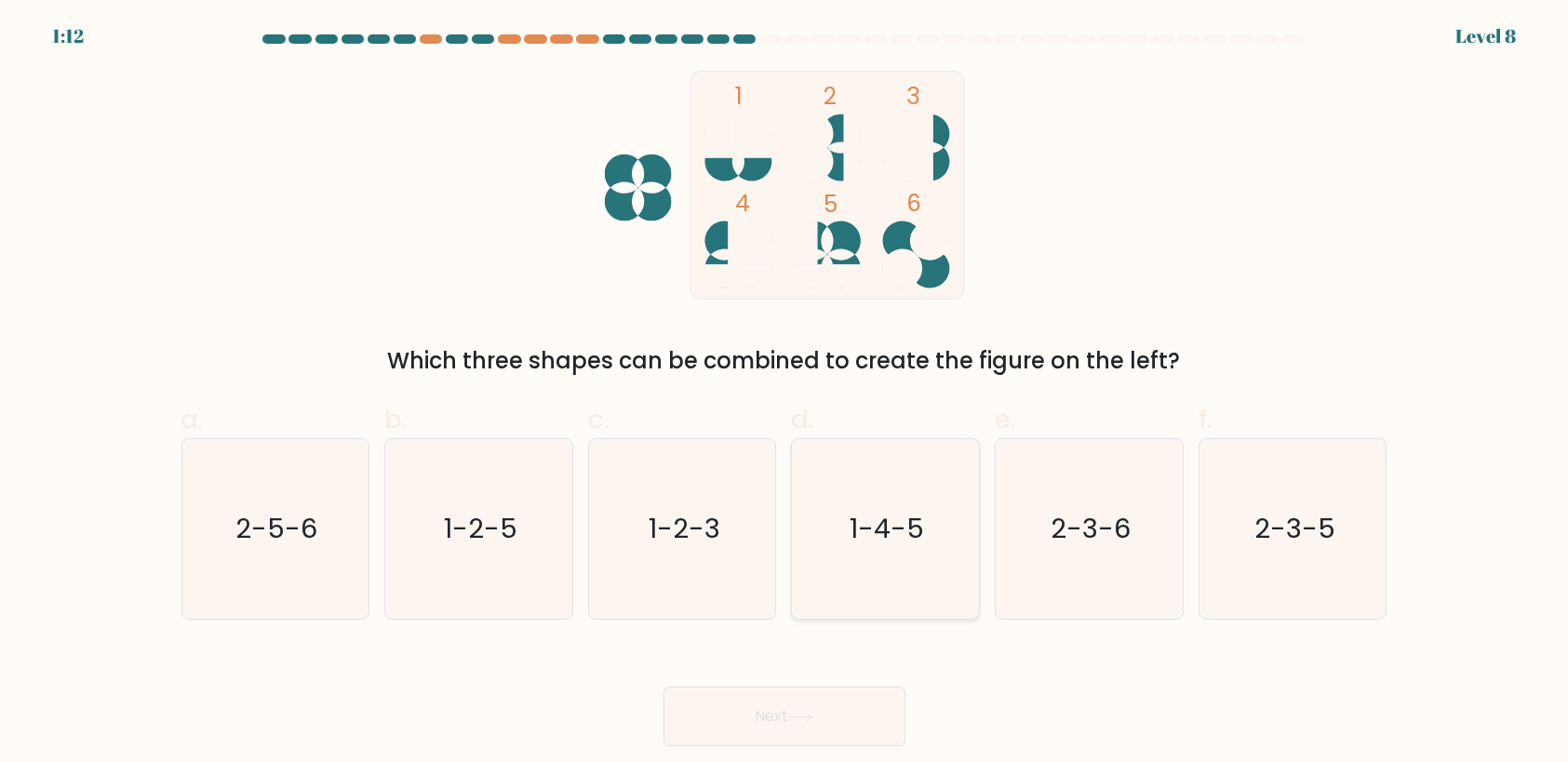
drag, startPoint x: 898, startPoint y: 514, endPoint x: 879, endPoint y: 579, distance: 67.7
click at [893, 518] on text "1-4-5" at bounding box center [887, 528] width 74 height 38
click at [779, 706] on button "Next" at bounding box center [784, 717] width 241 height 60
click at [779, 703] on button "Next" at bounding box center [784, 717] width 241 height 60
drag, startPoint x: 760, startPoint y: 717, endPoint x: 785, endPoint y: 700, distance: 30.2
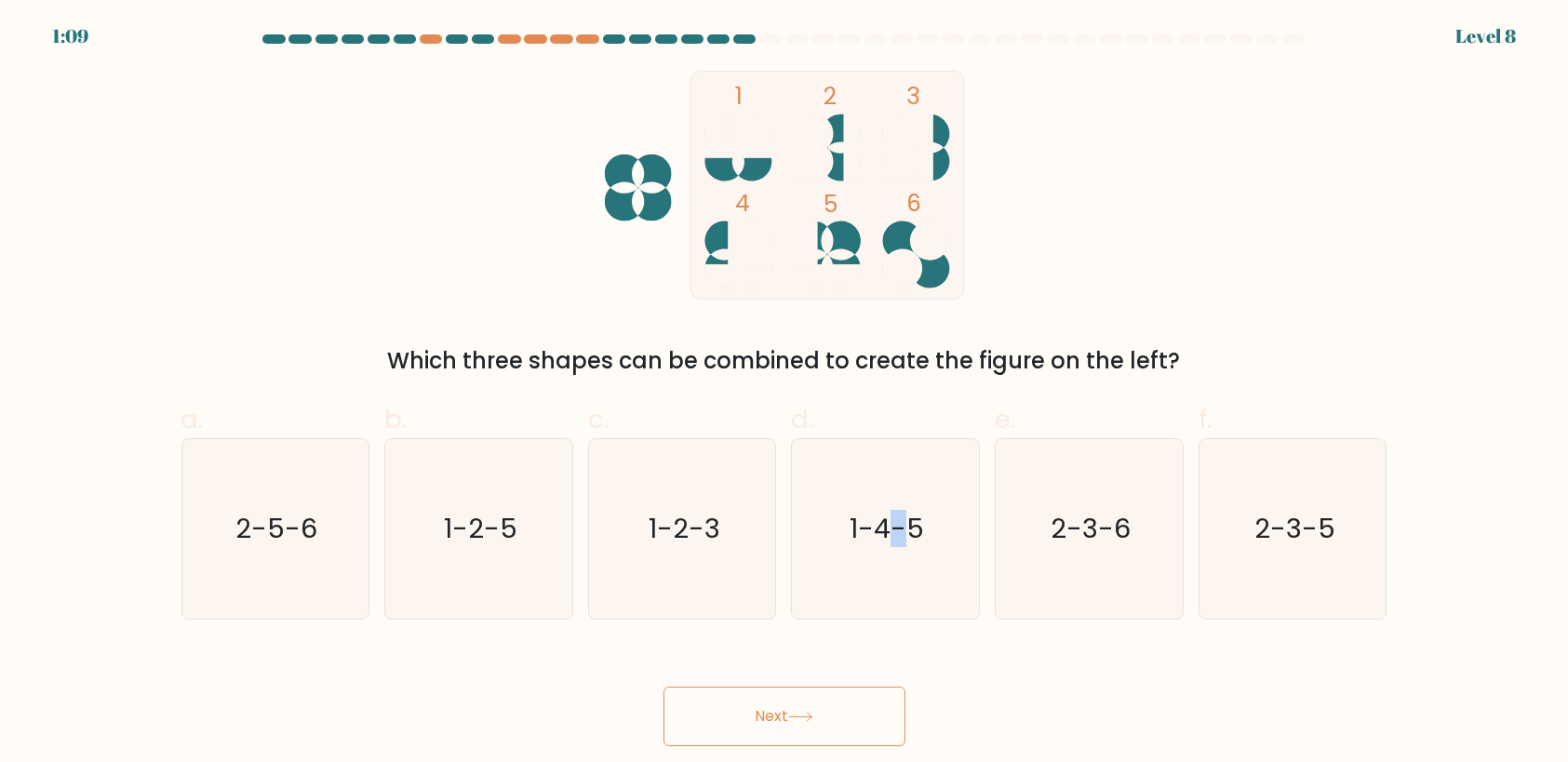
click at [758, 720] on button "Next" at bounding box center [784, 717] width 241 height 60
click at [863, 569] on icon "1-4-5" at bounding box center [885, 529] width 180 height 180
click at [785, 394] on input "d. 1-4-5" at bounding box center [784, 388] width 1 height 13
radio input "true"
click at [774, 694] on button "Next" at bounding box center [784, 717] width 241 height 60
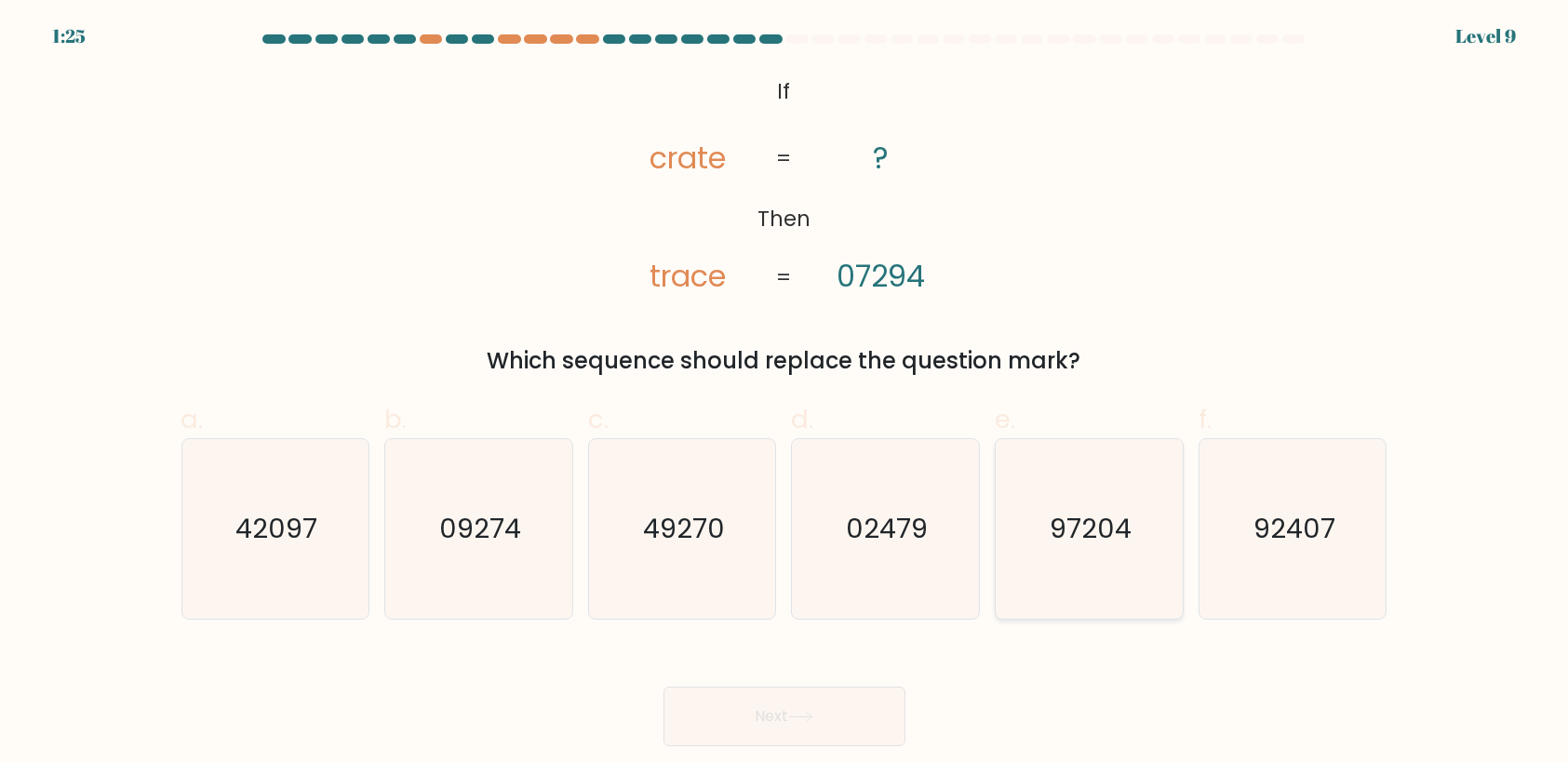
click at [1109, 567] on icon "97204" at bounding box center [1089, 529] width 180 height 180
click at [785, 394] on input "e. 97204" at bounding box center [784, 388] width 1 height 13
radio input "true"
click at [797, 719] on icon at bounding box center [800, 717] width 25 height 11
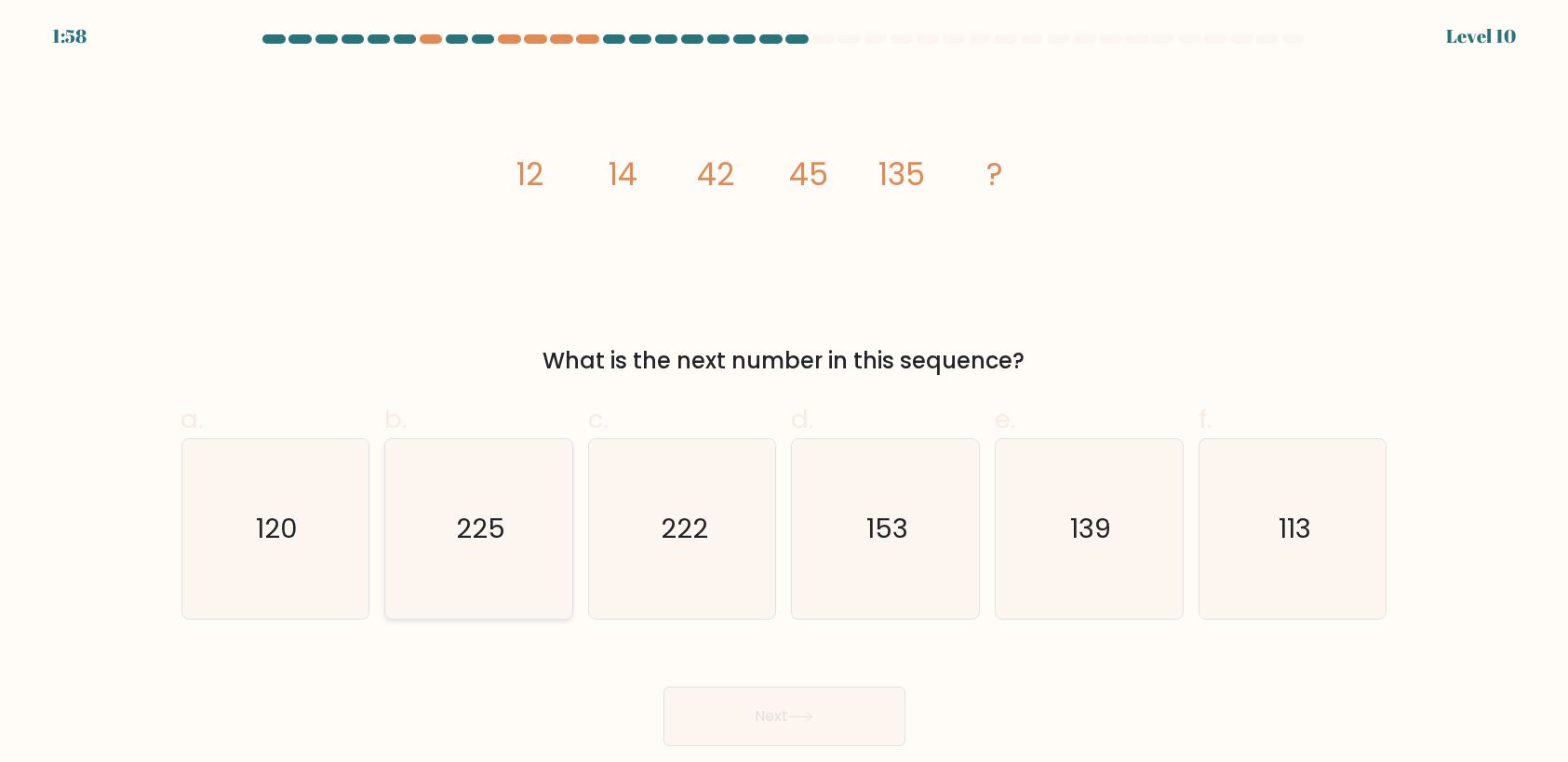
click at [500, 563] on icon "225" at bounding box center [478, 529] width 180 height 180
click at [784, 394] on input "b. 225" at bounding box center [784, 388] width 1 height 13
radio input "true"
click at [789, 718] on button "Next" at bounding box center [784, 717] width 241 height 60
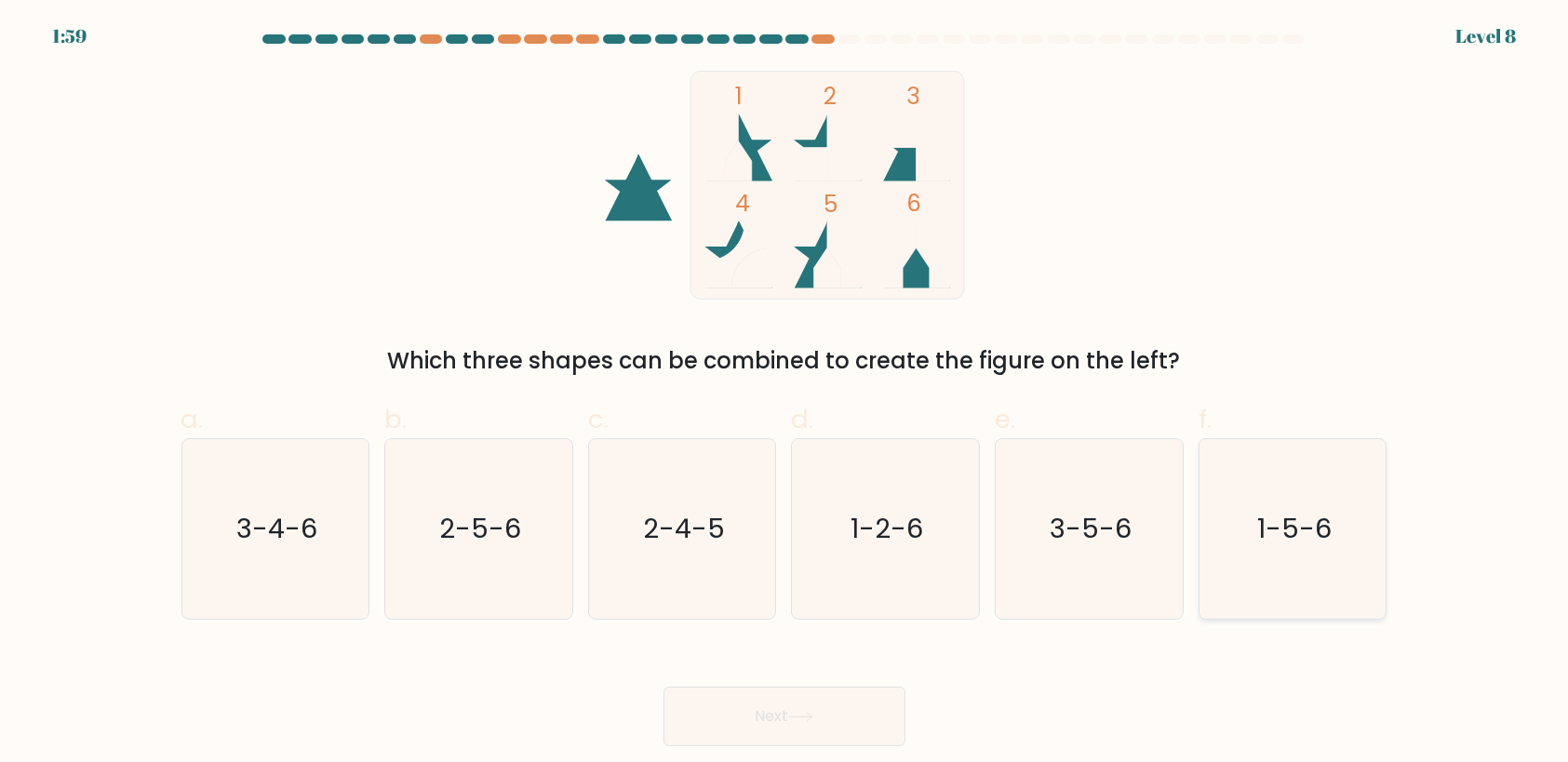
click at [1323, 575] on icon "1-5-6" at bounding box center [1293, 529] width 180 height 180
click at [785, 394] on input "f. 1-5-6" at bounding box center [784, 388] width 1 height 13
radio input "true"
click at [822, 719] on button "Next" at bounding box center [784, 717] width 241 height 60
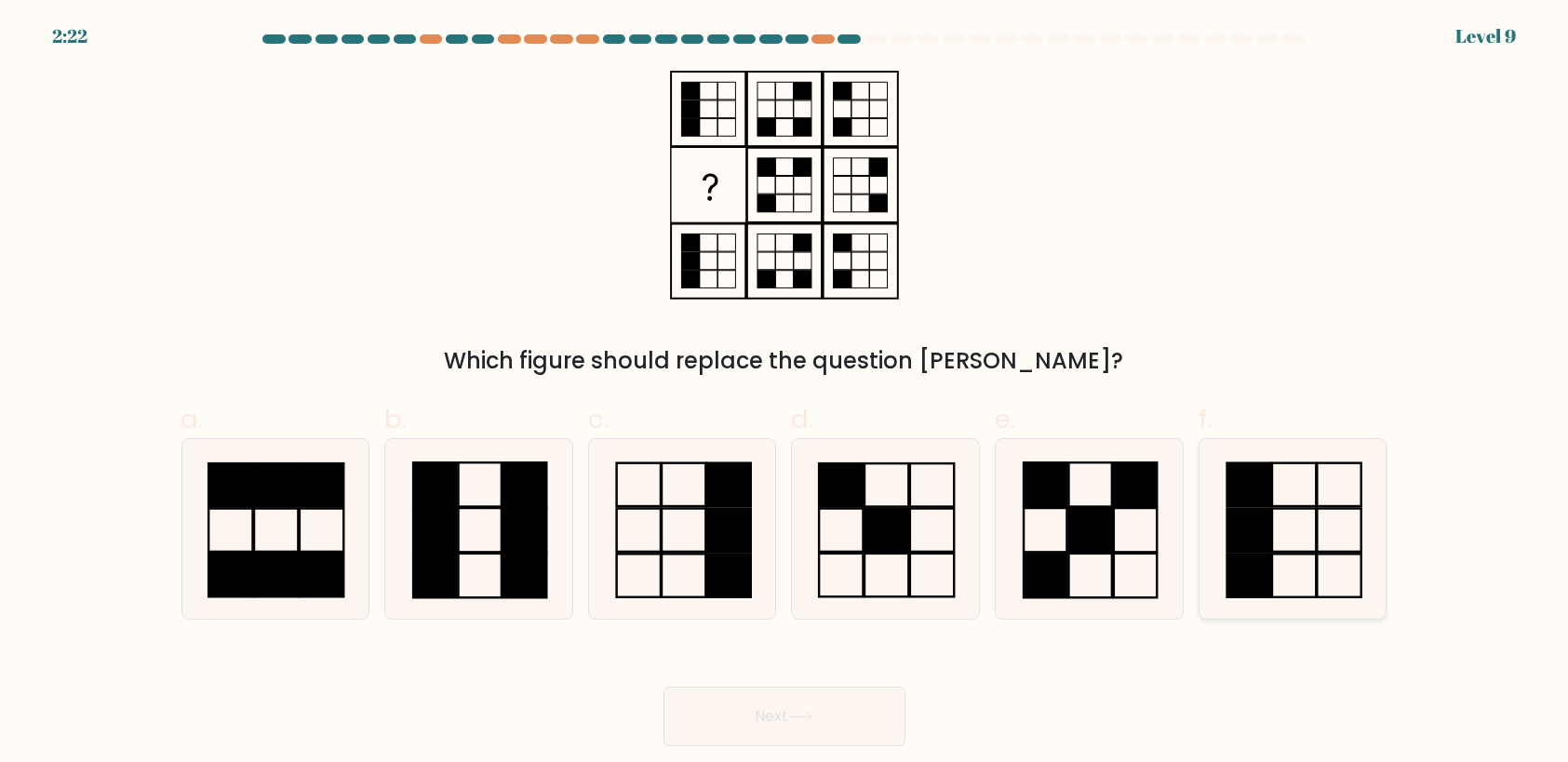
click at [1301, 529] on icon at bounding box center [1293, 529] width 180 height 180
click at [785, 394] on input "f." at bounding box center [784, 388] width 1 height 13
radio input "true"
click at [830, 711] on button "Next" at bounding box center [784, 717] width 241 height 60
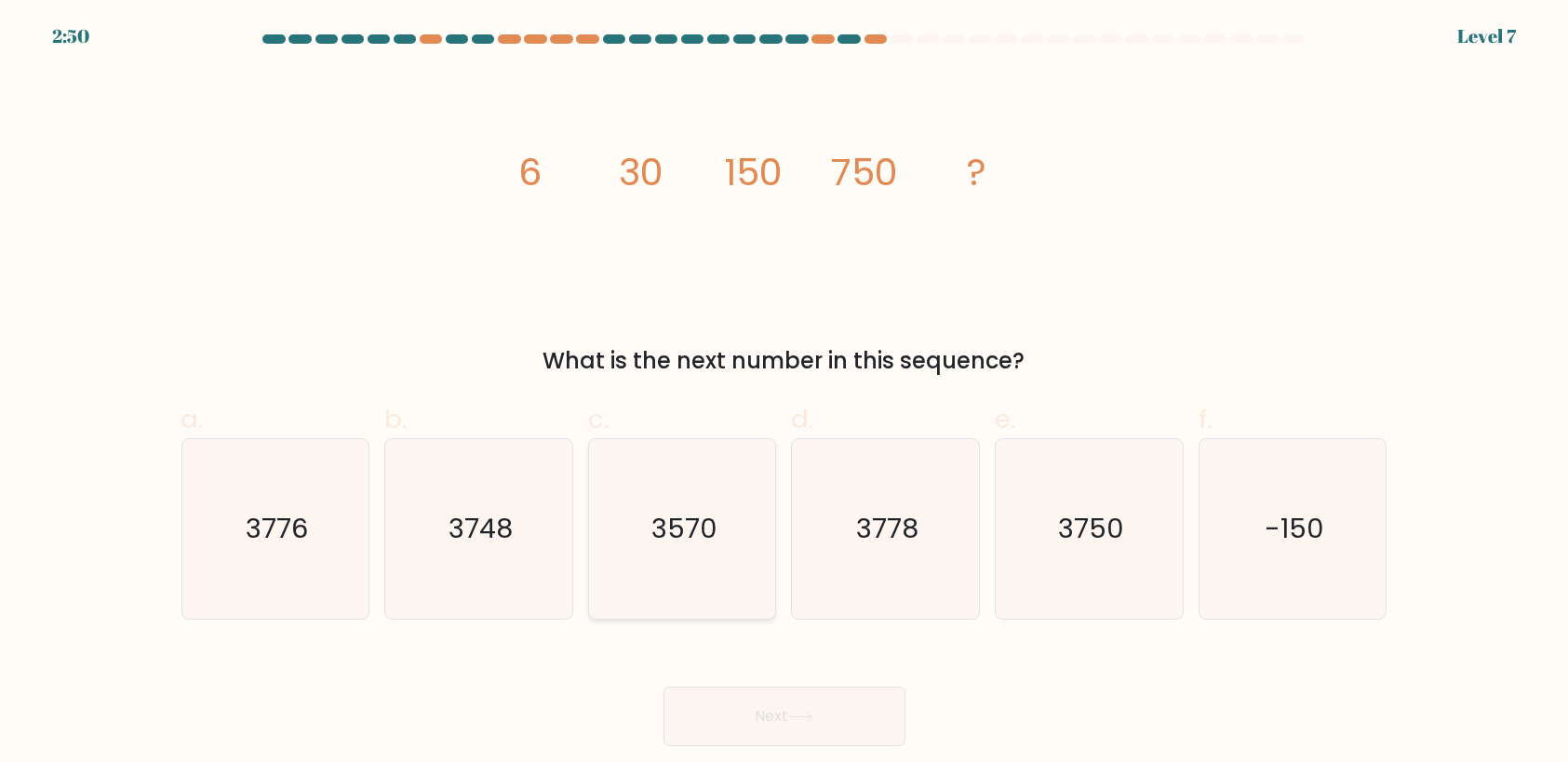
click at [703, 545] on text "3570" at bounding box center [684, 528] width 66 height 38
click at [784, 394] on input "c. 3570" at bounding box center [784, 388] width 1 height 13
radio input "true"
click at [1031, 521] on icon "3750" at bounding box center [1089, 529] width 180 height 180
click at [785, 394] on input "e. 3750" at bounding box center [784, 388] width 1 height 13
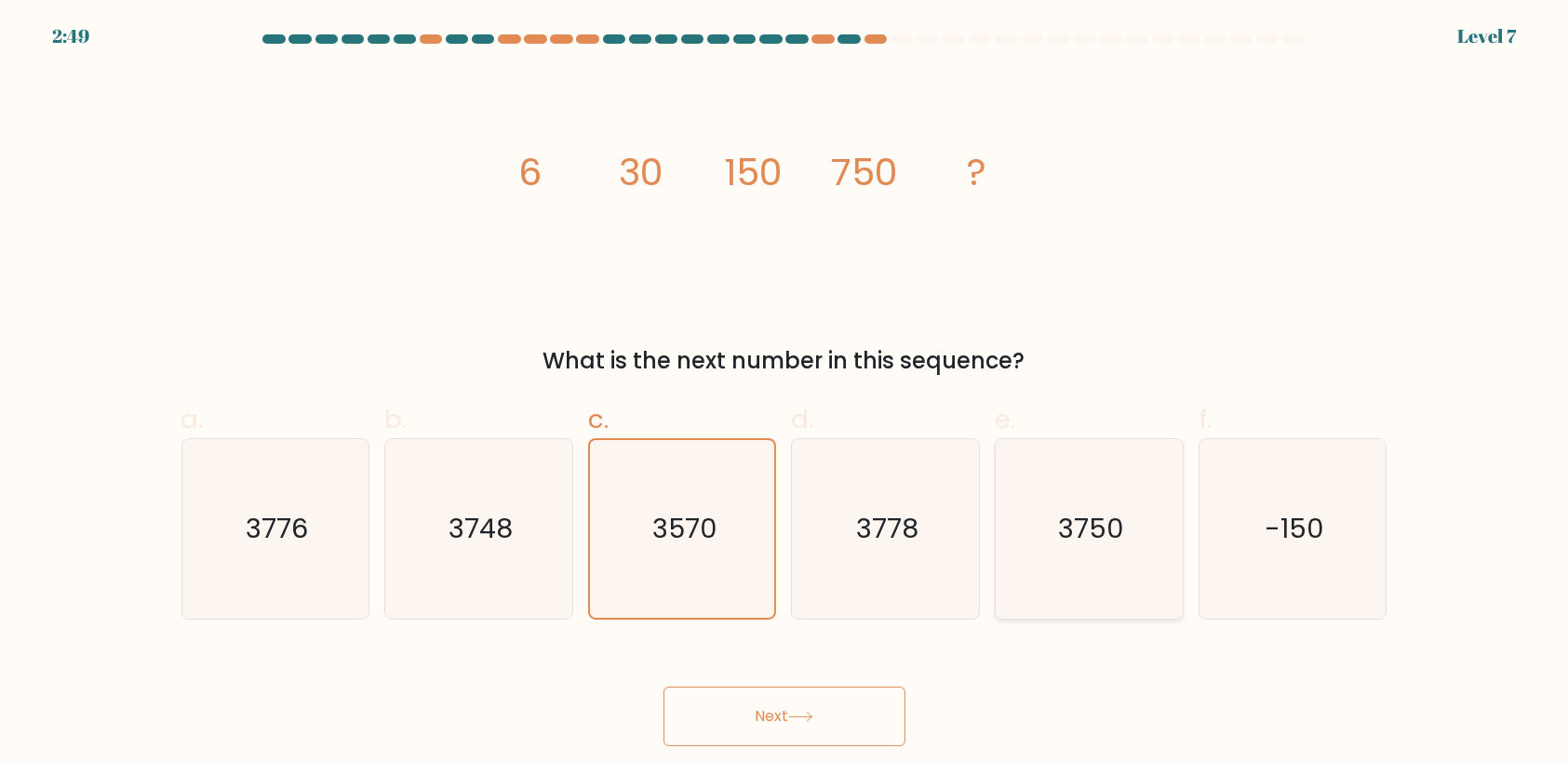
radio input "true"
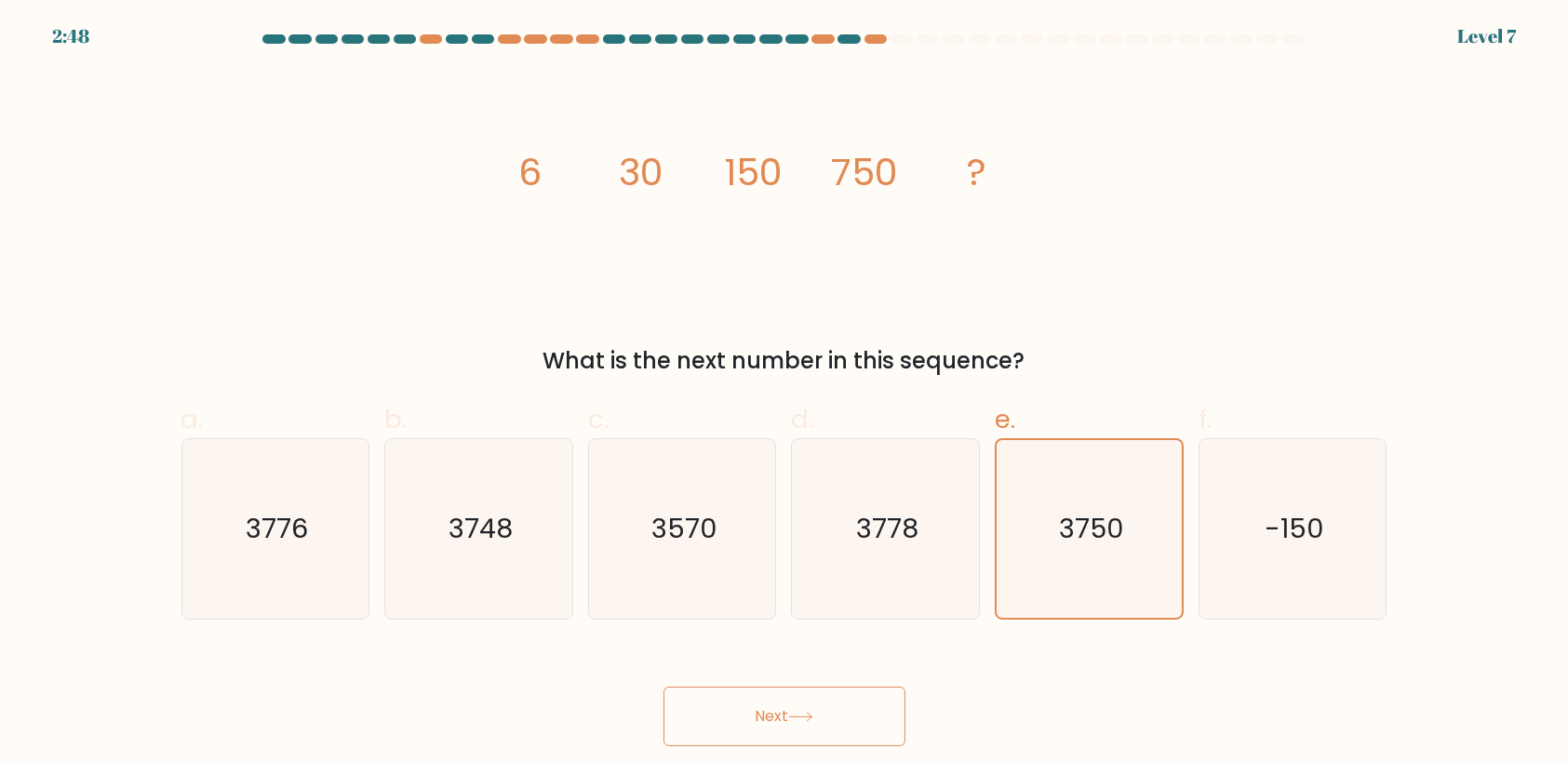
click at [836, 707] on button "Next" at bounding box center [784, 717] width 241 height 60
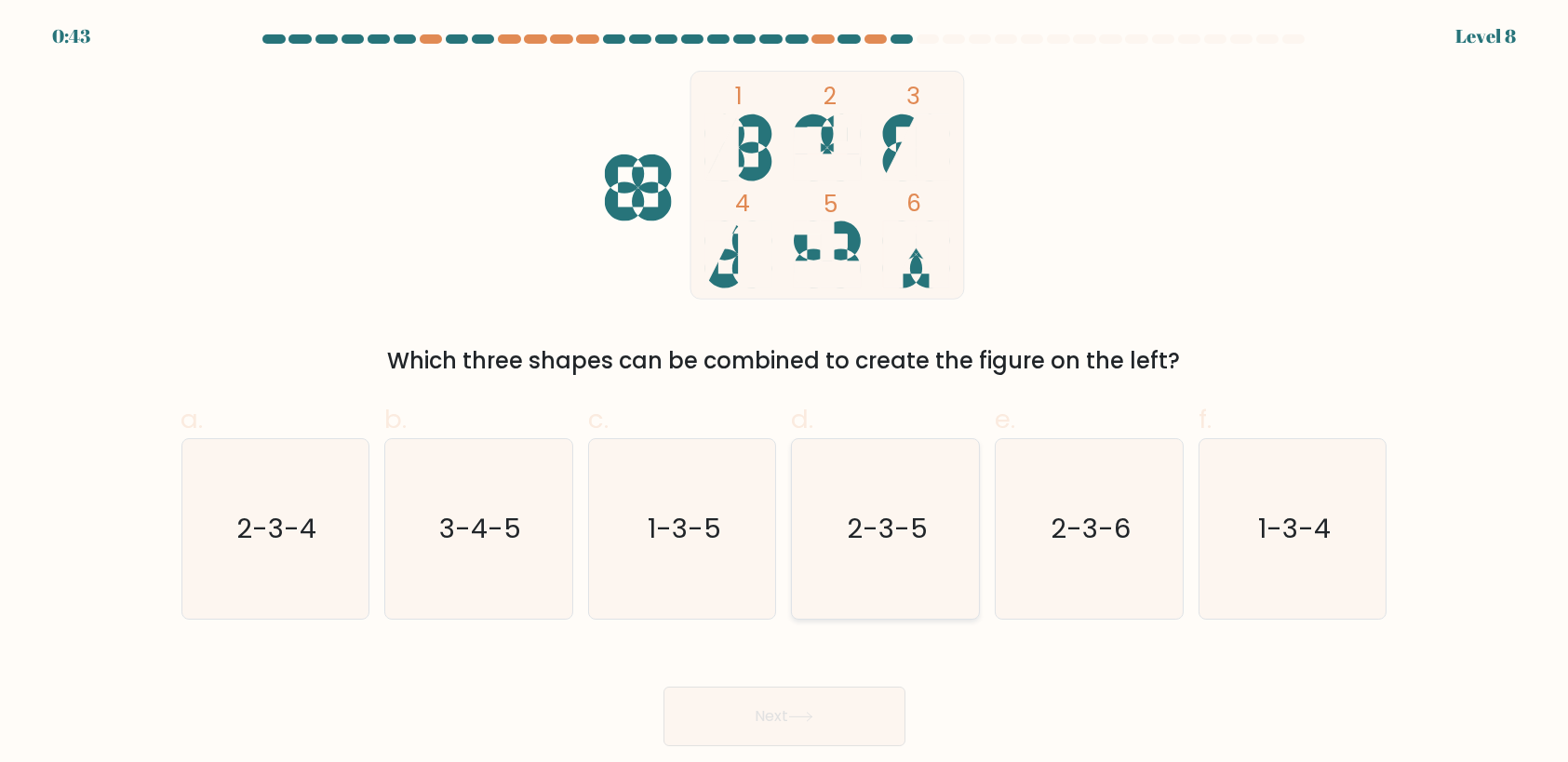
click at [866, 542] on text "2-3-5" at bounding box center [887, 528] width 81 height 38
click at [785, 394] on input "d. 2-3-5" at bounding box center [784, 388] width 1 height 13
radio input "true"
click at [817, 698] on button "Next" at bounding box center [784, 717] width 241 height 60
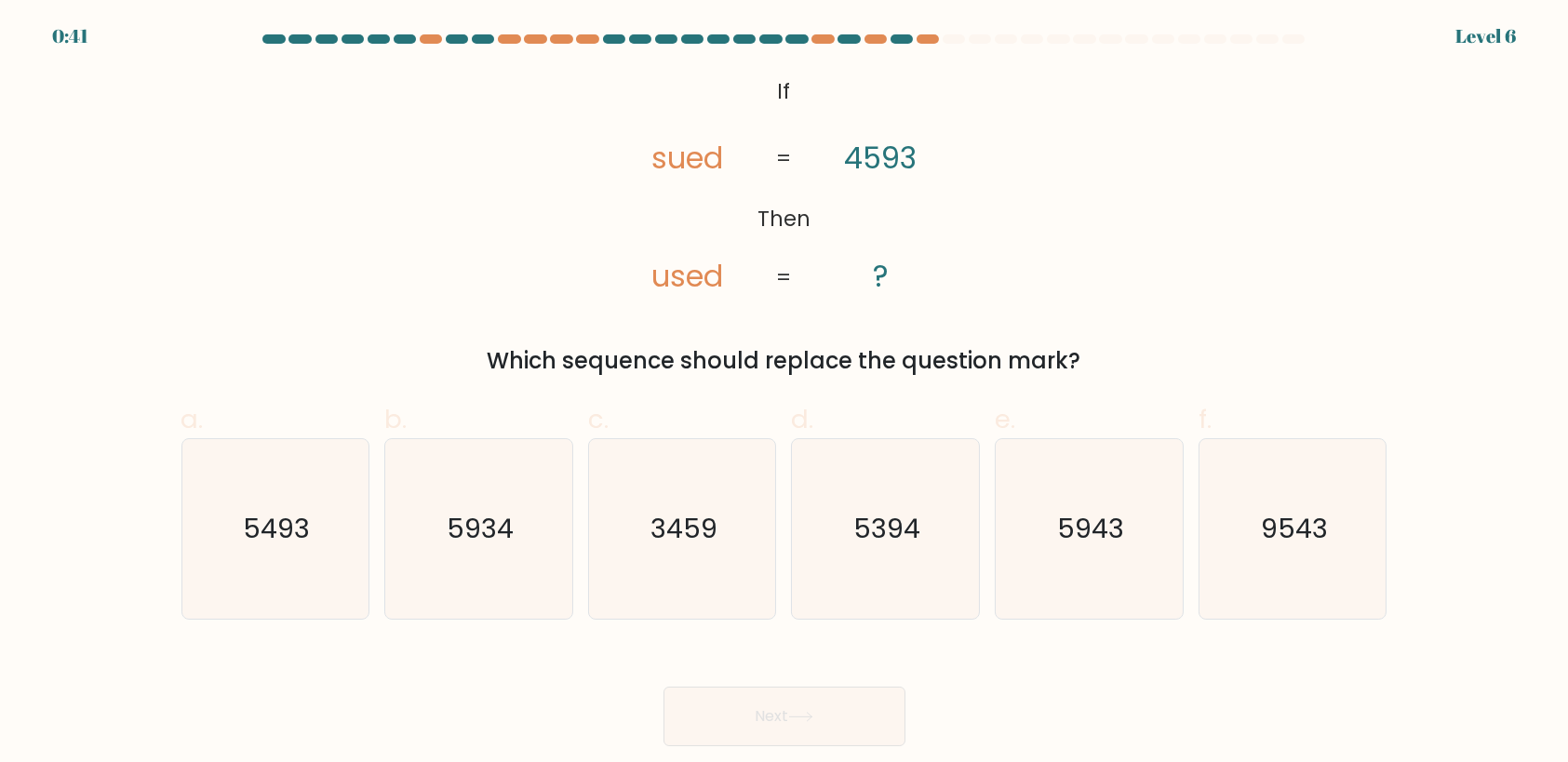
click at [813, 712] on icon at bounding box center [800, 717] width 25 height 11
click at [286, 549] on icon "5493" at bounding box center [274, 529] width 180 height 180
click at [784, 394] on input "a. 5493" at bounding box center [784, 388] width 1 height 13
radio input "true"
click at [808, 702] on button "Next" at bounding box center [784, 717] width 241 height 60
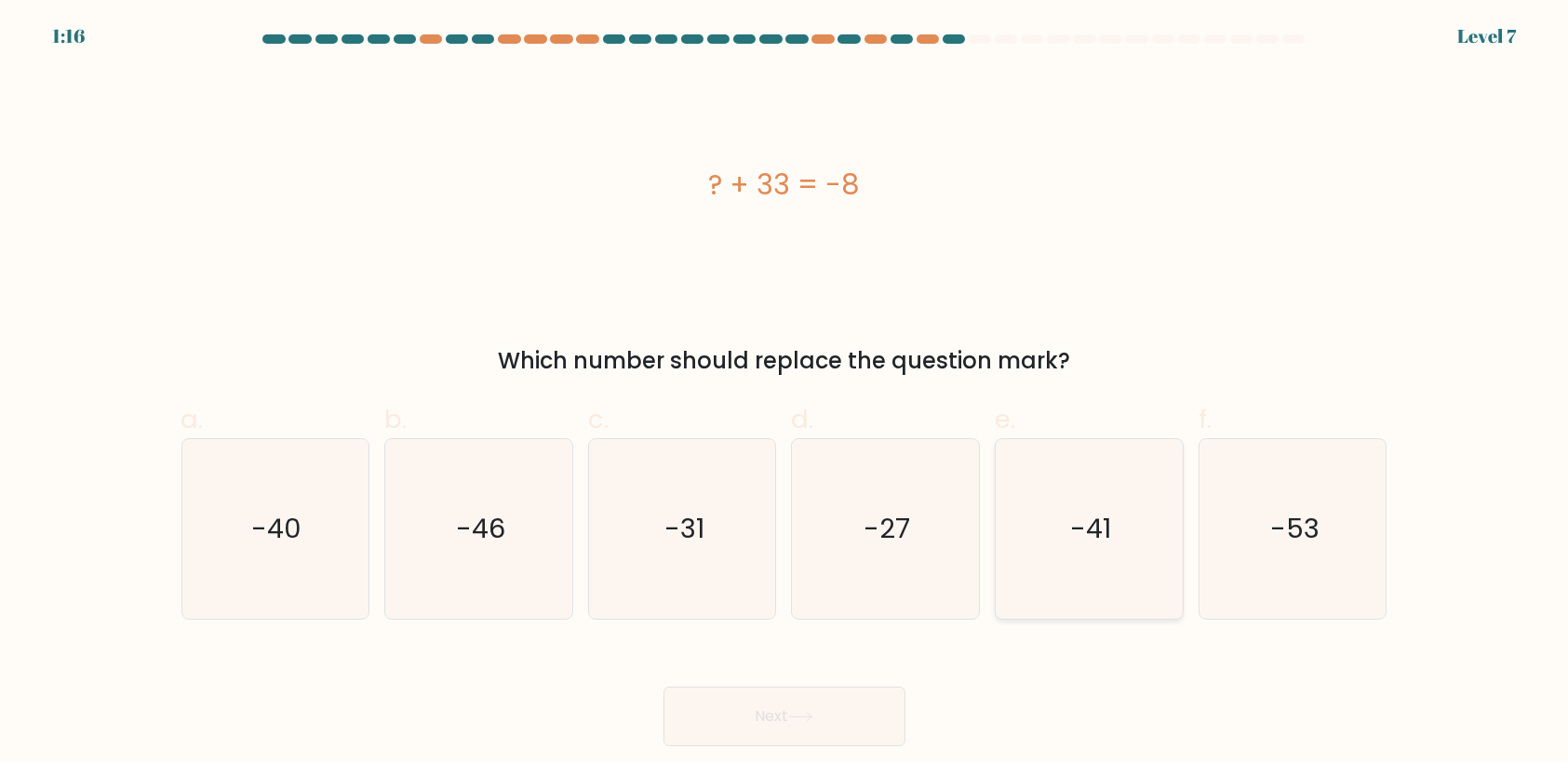
drag, startPoint x: 1079, startPoint y: 560, endPoint x: 956, endPoint y: 623, distance: 138.2
click at [1063, 567] on icon "-41" at bounding box center [1089, 529] width 180 height 180
click at [749, 722] on button "Next" at bounding box center [784, 717] width 241 height 60
drag, startPoint x: 1139, startPoint y: 538, endPoint x: 1119, endPoint y: 546, distance: 21.5
click at [1127, 544] on icon "-41" at bounding box center [1089, 529] width 180 height 180
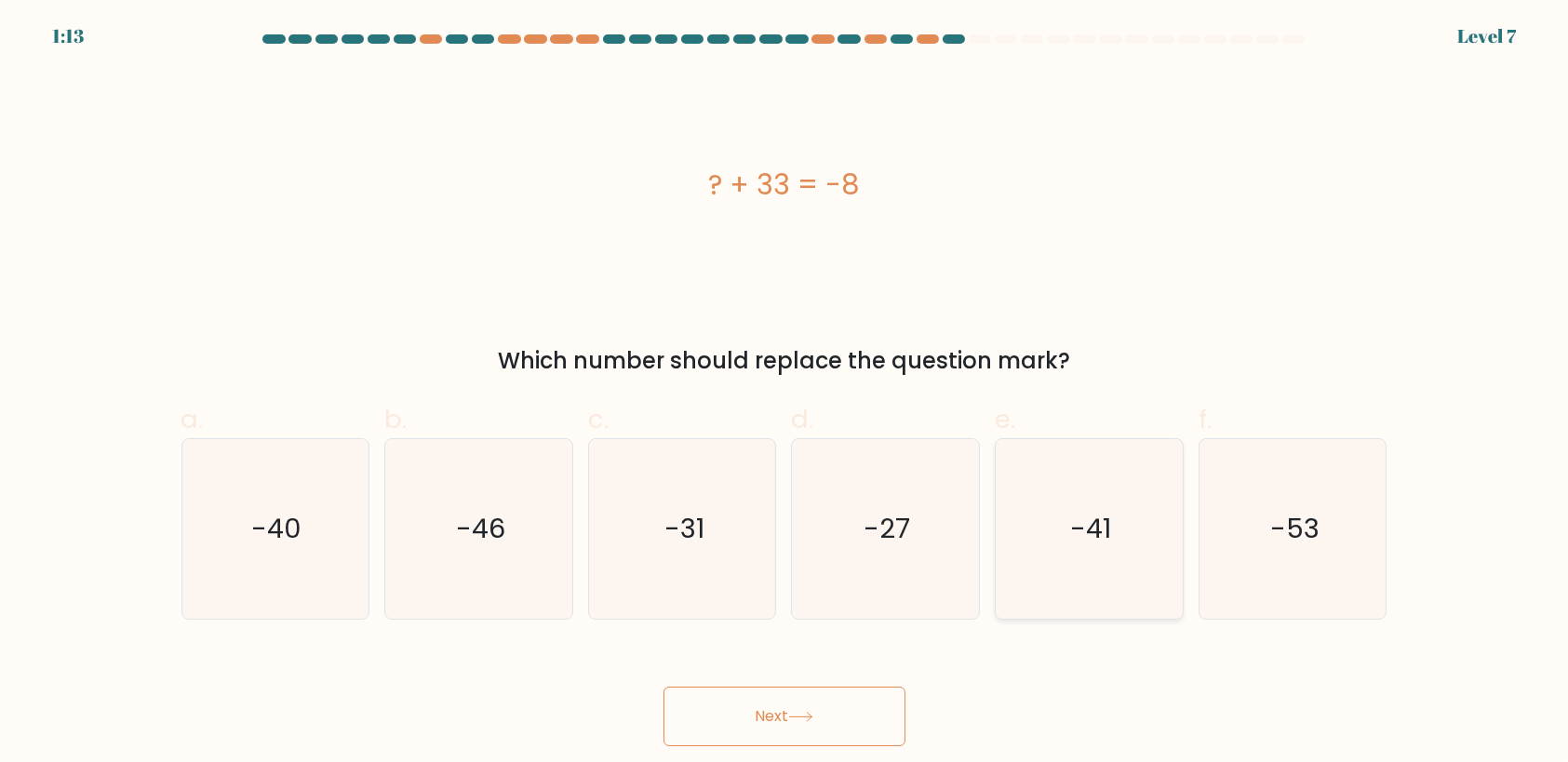
click at [785, 394] on input "e. -41" at bounding box center [784, 388] width 1 height 13
radio input "true"
click at [732, 724] on button "Next" at bounding box center [784, 717] width 241 height 60
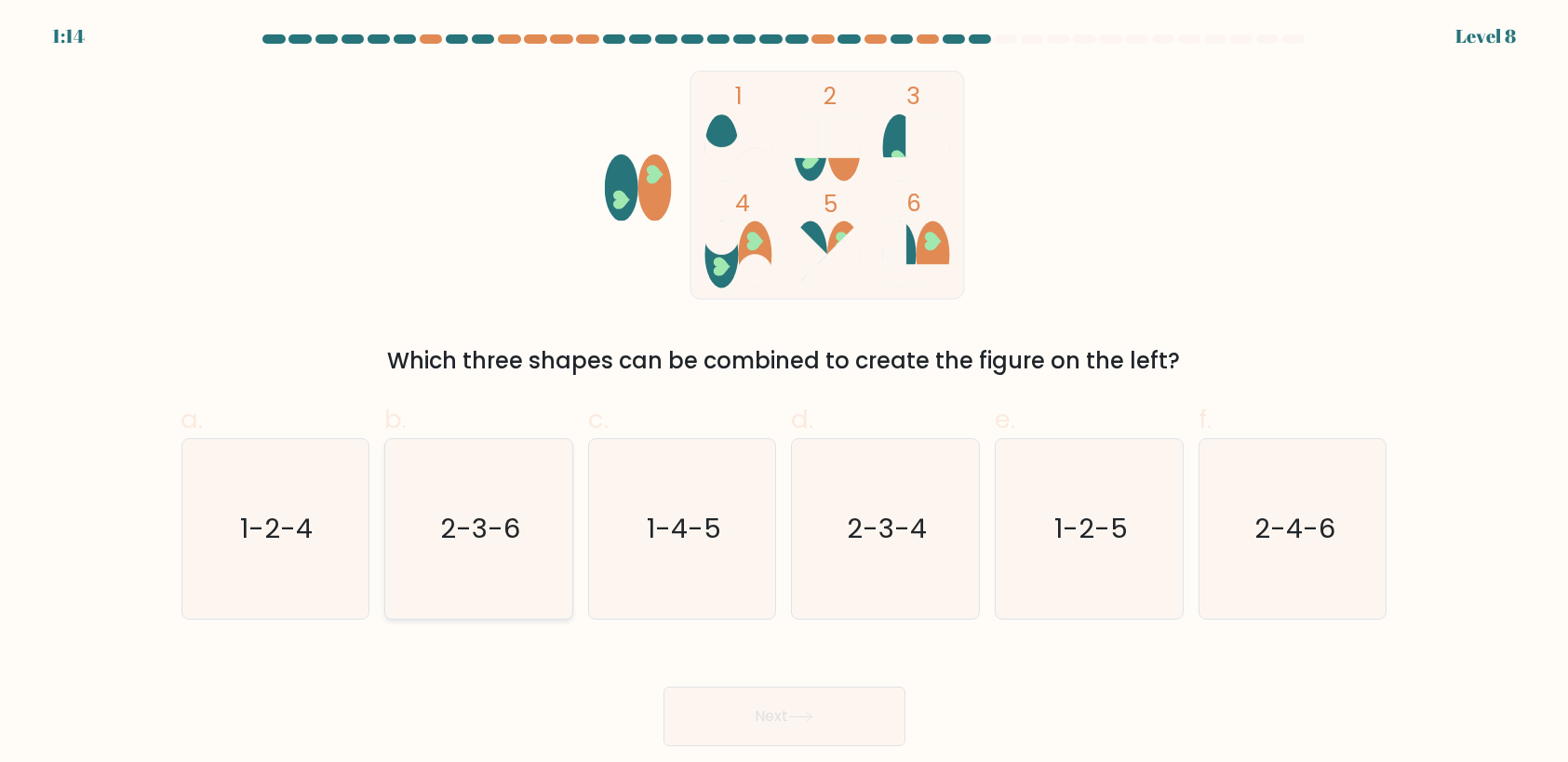
click at [458, 535] on text "2-3-6" at bounding box center [480, 528] width 80 height 38
click at [784, 394] on input "b. 2-3-6" at bounding box center [784, 388] width 1 height 13
radio input "true"
click at [783, 710] on button "Next" at bounding box center [784, 717] width 241 height 60
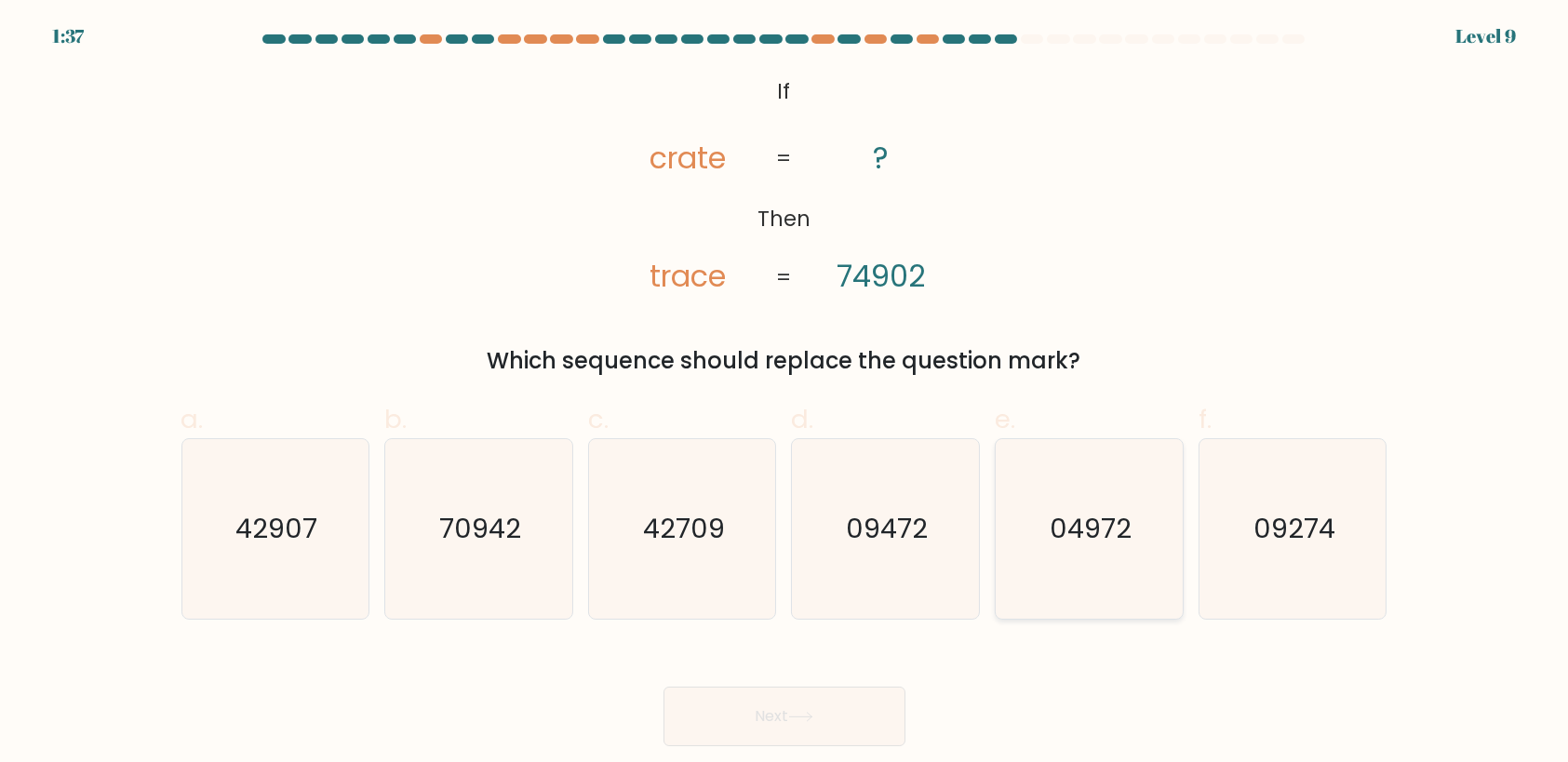
click at [1072, 549] on icon "04972" at bounding box center [1089, 529] width 180 height 180
click at [785, 394] on input "e. 04972" at bounding box center [784, 388] width 1 height 13
radio input "true"
click at [839, 713] on button "Next" at bounding box center [784, 717] width 241 height 60
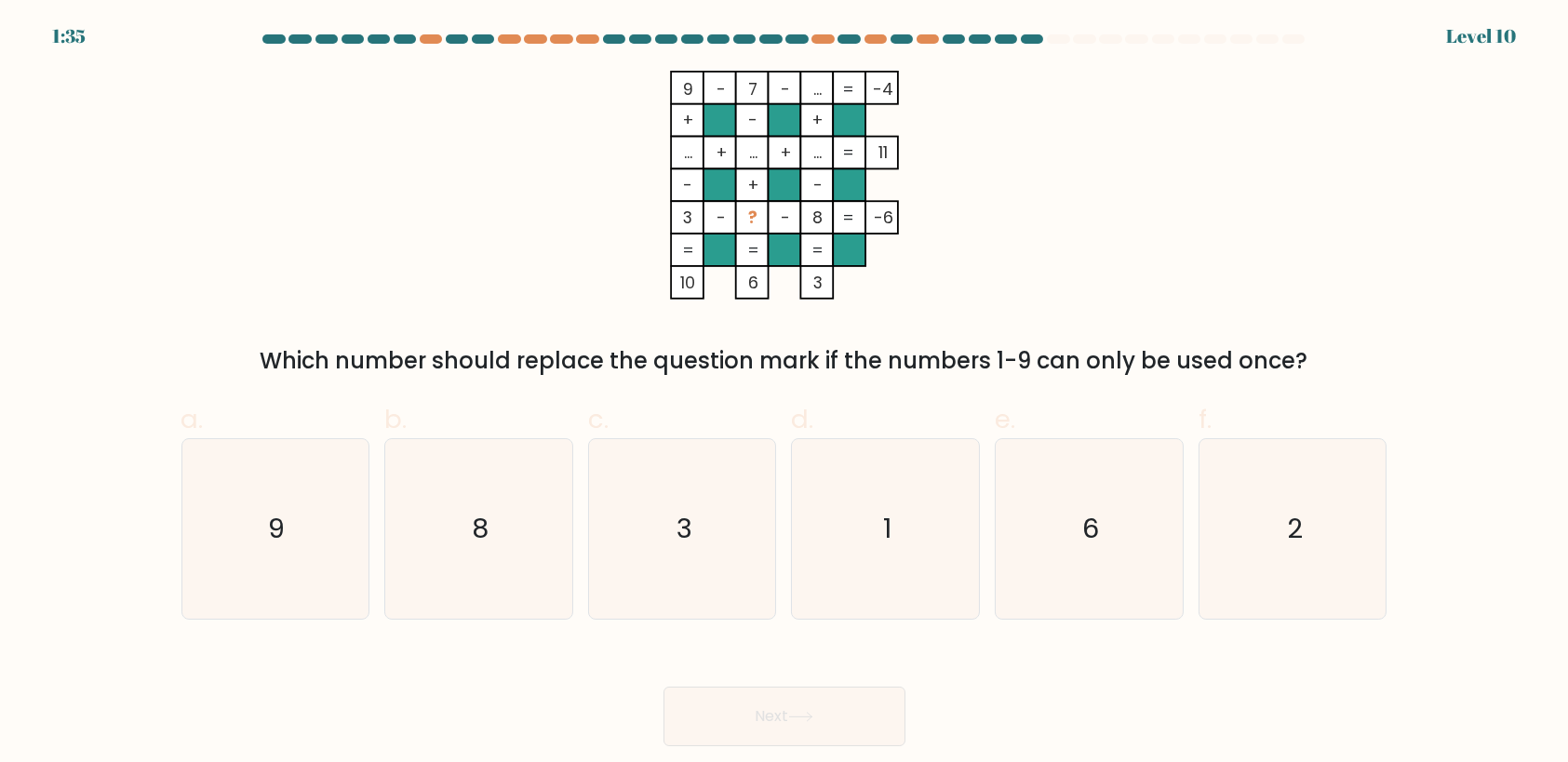
drag, startPoint x: 1309, startPoint y: 551, endPoint x: 1132, endPoint y: 622, distance: 190.7
click at [1309, 554] on icon "2" at bounding box center [1293, 529] width 180 height 180
click at [785, 394] on input "f. 2" at bounding box center [784, 388] width 1 height 13
radio input "true"
click at [740, 719] on button "Next" at bounding box center [784, 717] width 241 height 60
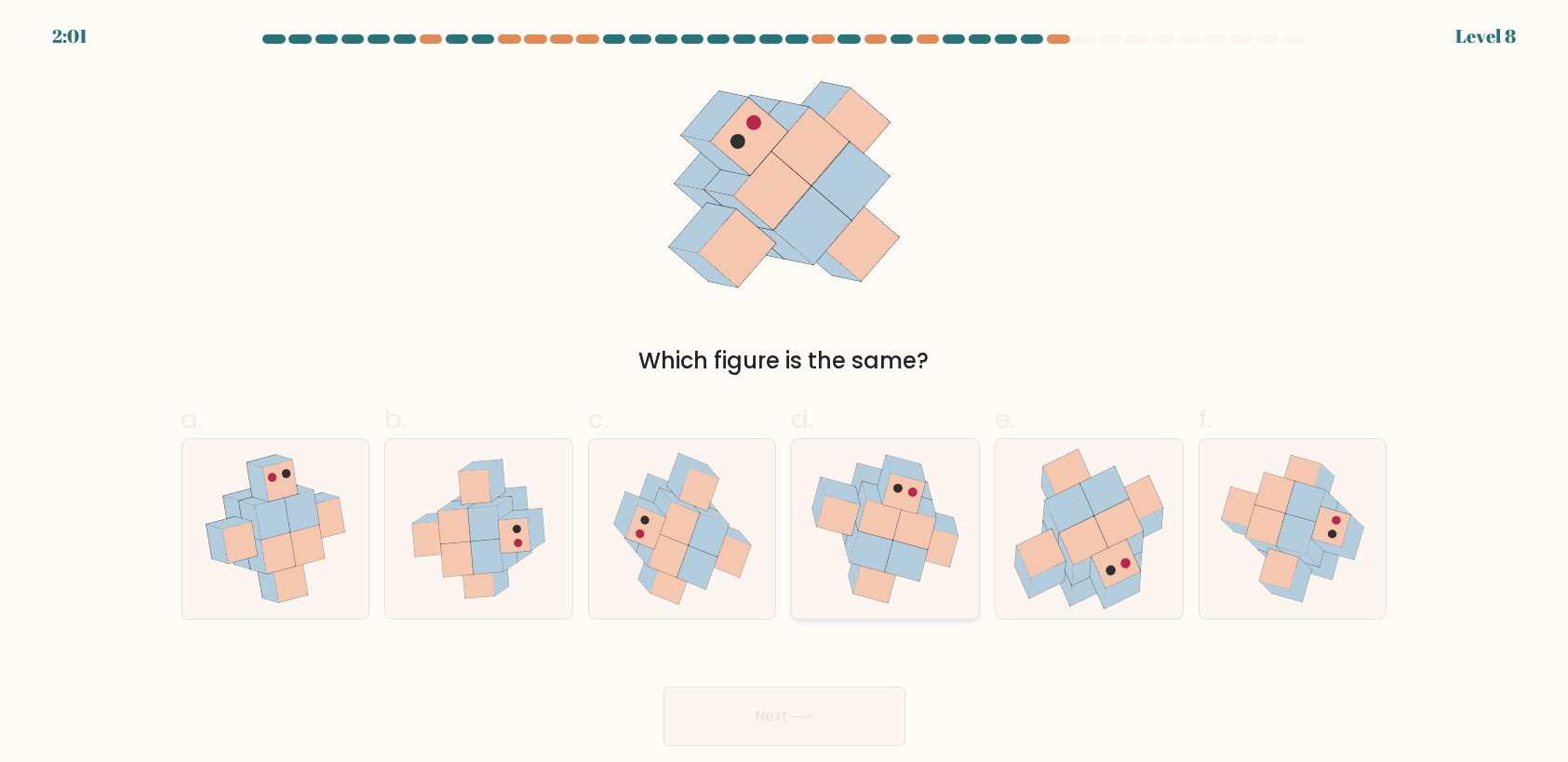
click at [885, 531] on icon at bounding box center [880, 520] width 42 height 40
click at [785, 394] on input "d." at bounding box center [784, 388] width 1 height 13
radio input "true"
click at [835, 719] on button "Next" at bounding box center [784, 717] width 241 height 60
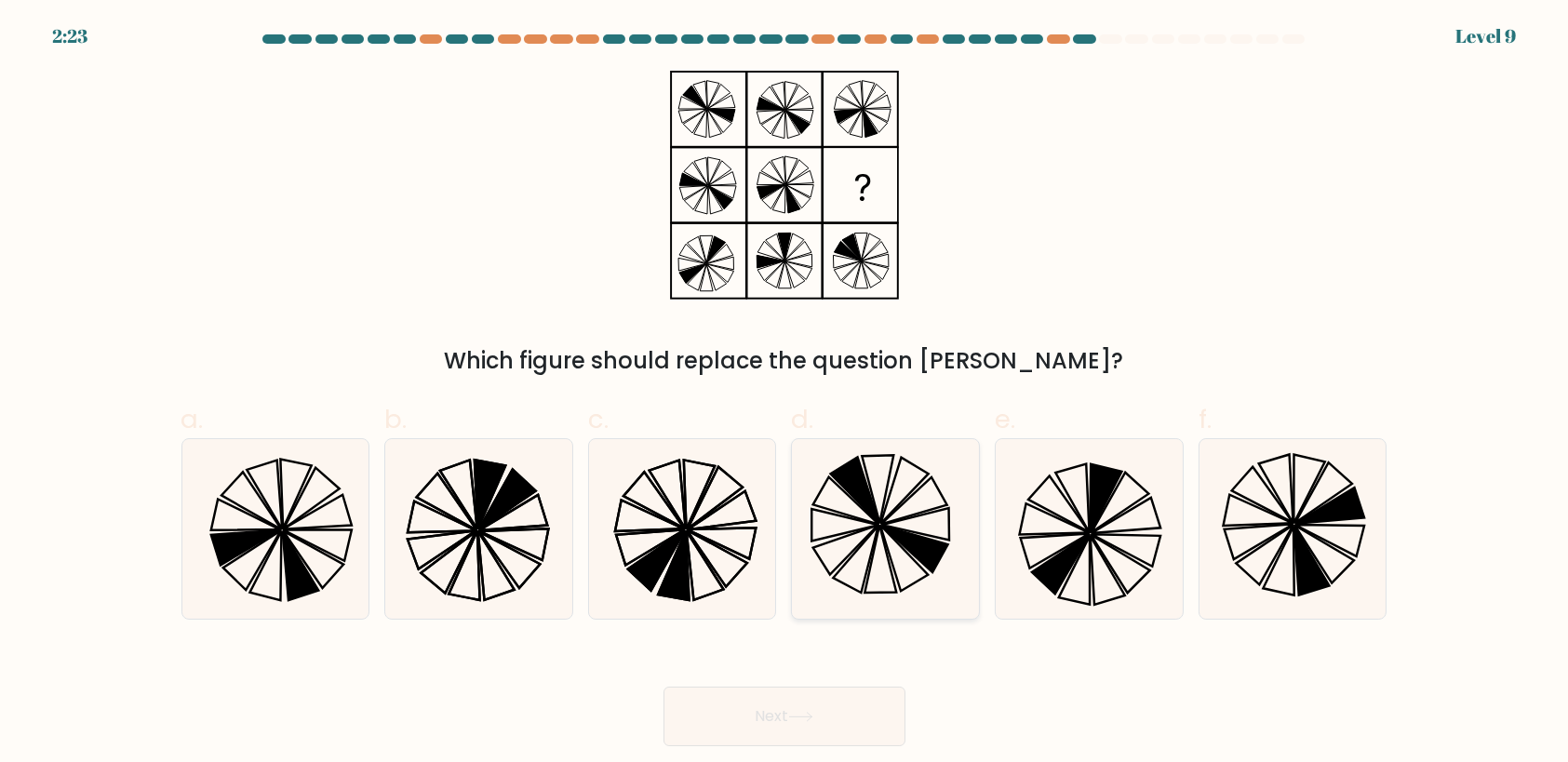
click at [865, 544] on icon at bounding box center [885, 529] width 180 height 180
click at [785, 394] on input "d." at bounding box center [784, 388] width 1 height 13
radio input "true"
click at [847, 720] on button "Next" at bounding box center [784, 717] width 241 height 60
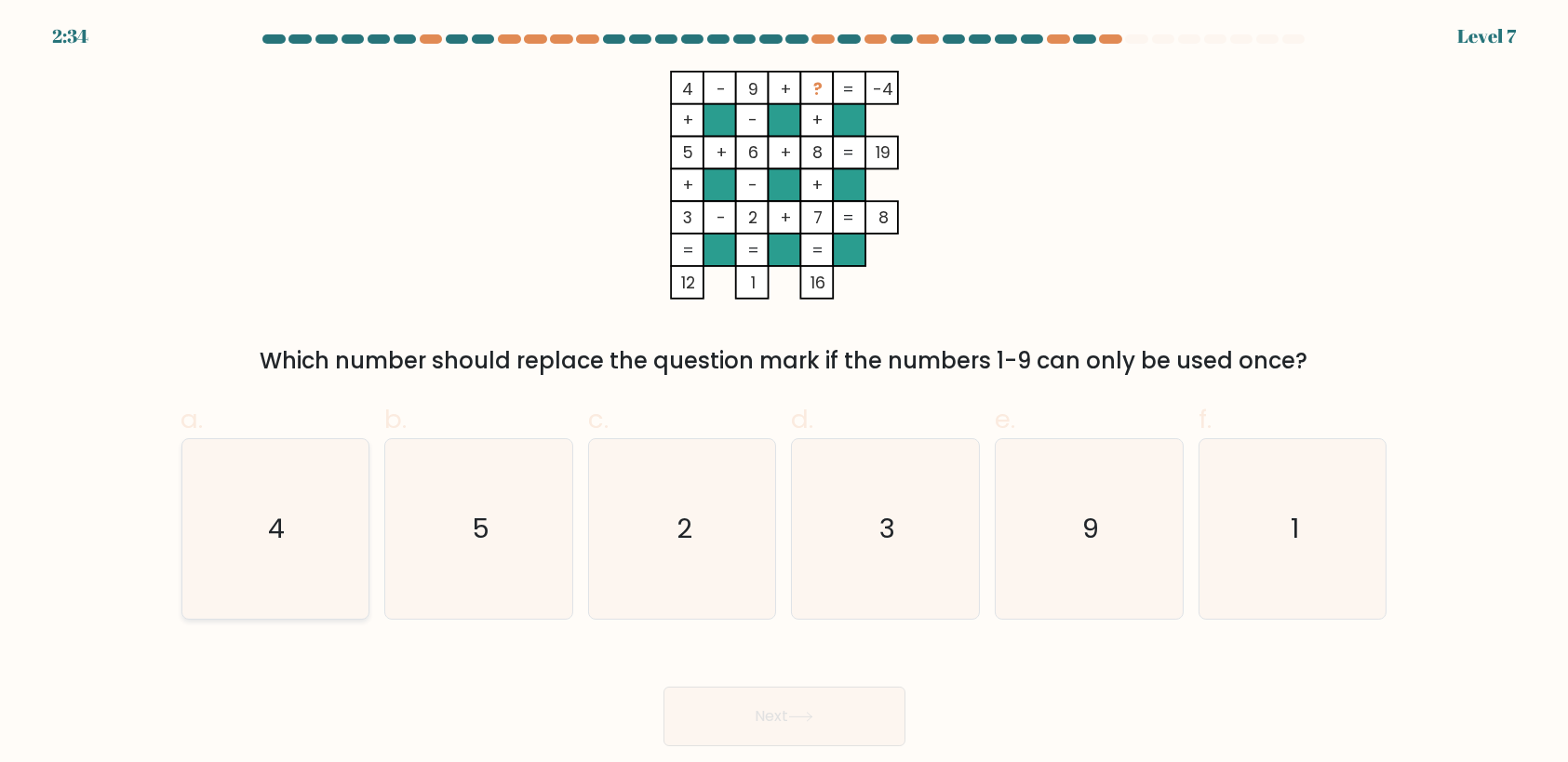
click at [289, 517] on icon "4" at bounding box center [274, 529] width 180 height 180
click at [784, 394] on input "a. 4" at bounding box center [784, 388] width 1 height 13
radio input "true"
click at [781, 711] on button "Next" at bounding box center [784, 717] width 241 height 60
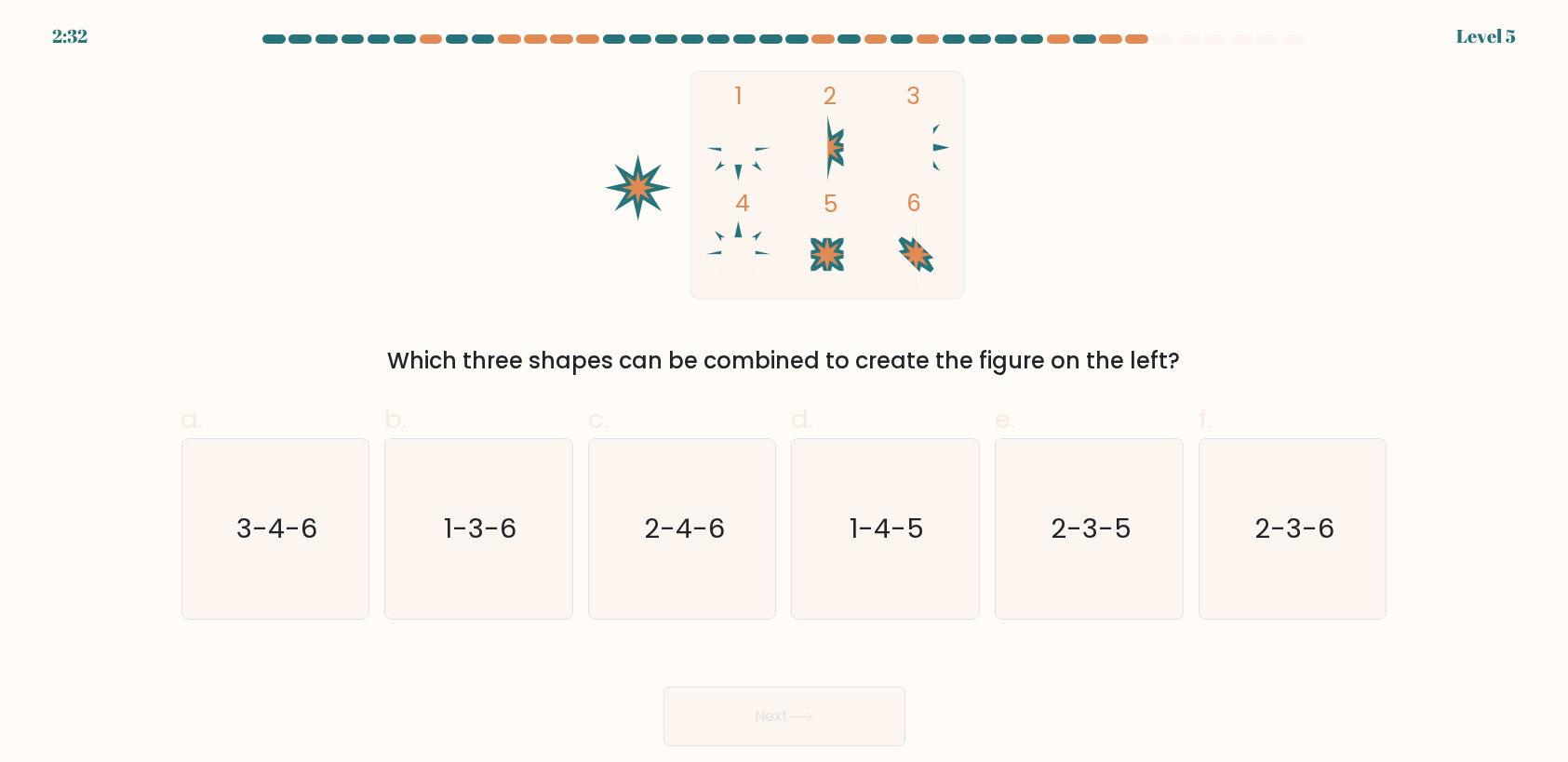
click at [781, 713] on button "Next" at bounding box center [784, 717] width 241 height 60
